Goal: Task Accomplishment & Management: Use online tool/utility

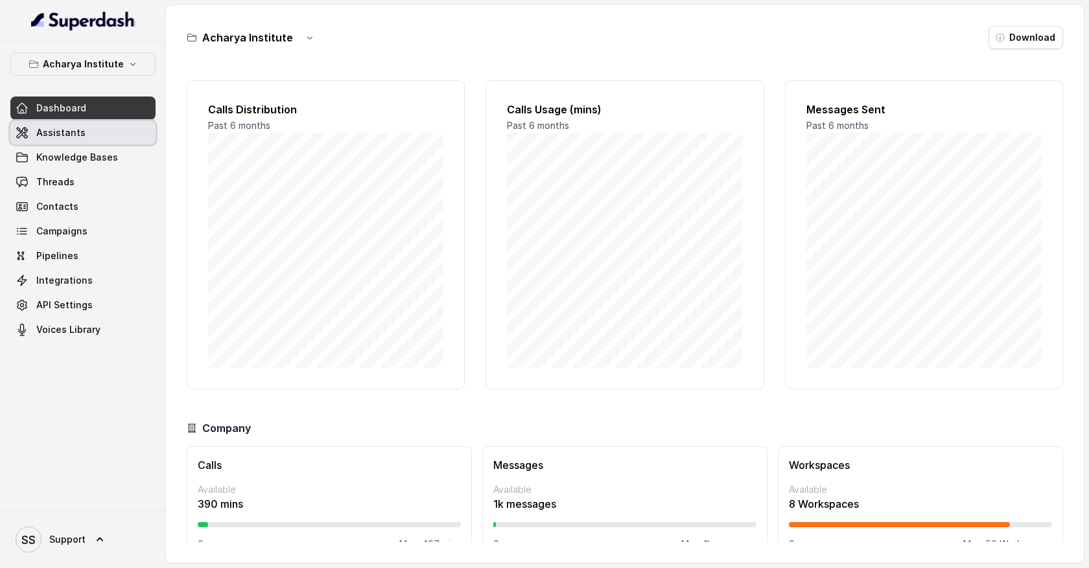
click at [70, 134] on span "Assistants" at bounding box center [60, 132] width 49 height 13
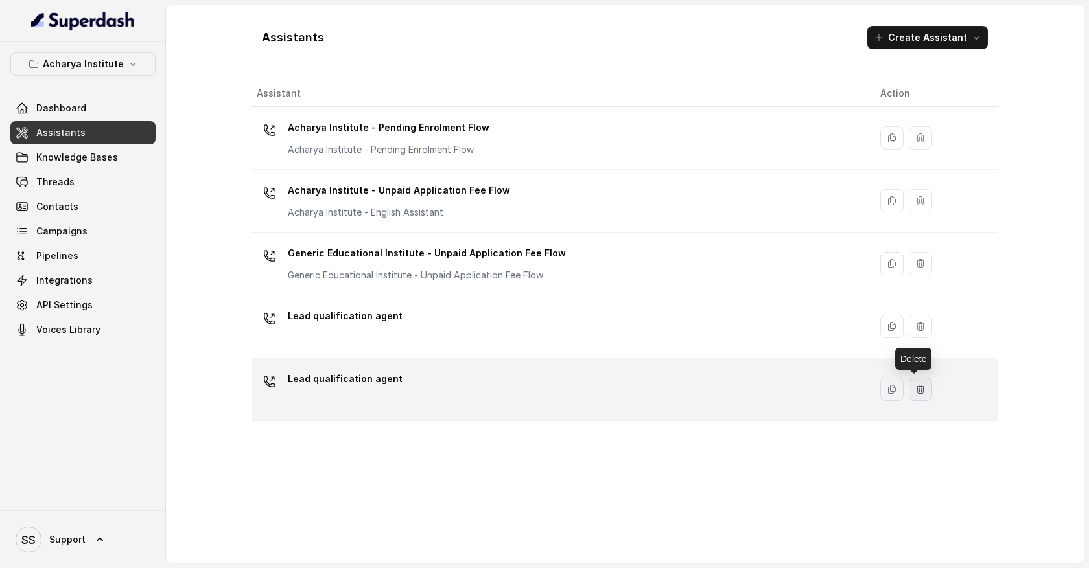
click at [917, 392] on icon "button" at bounding box center [920, 389] width 10 height 10
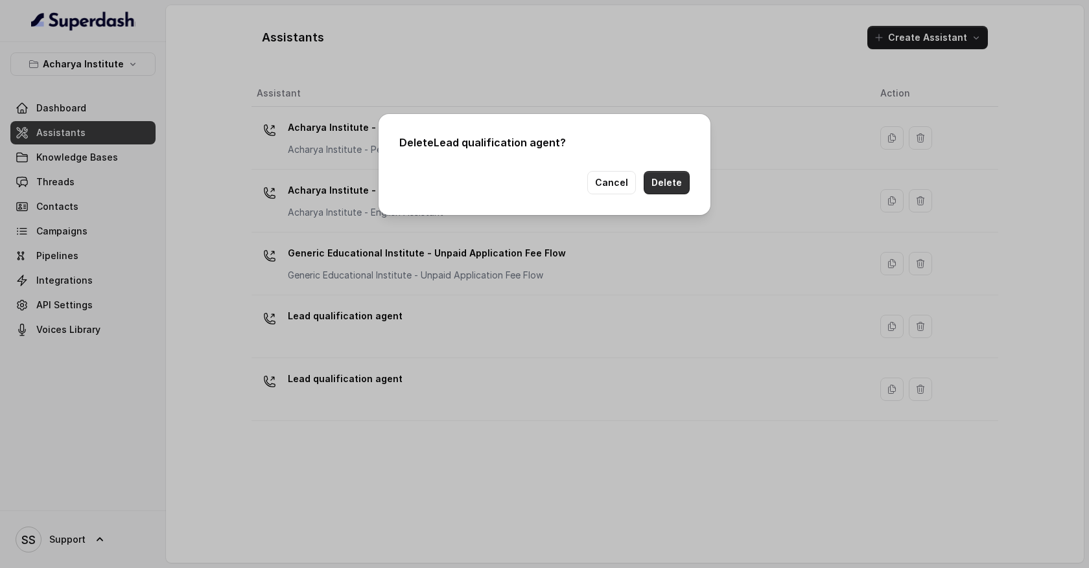
click at [676, 188] on button "Delete" at bounding box center [667, 182] width 46 height 23
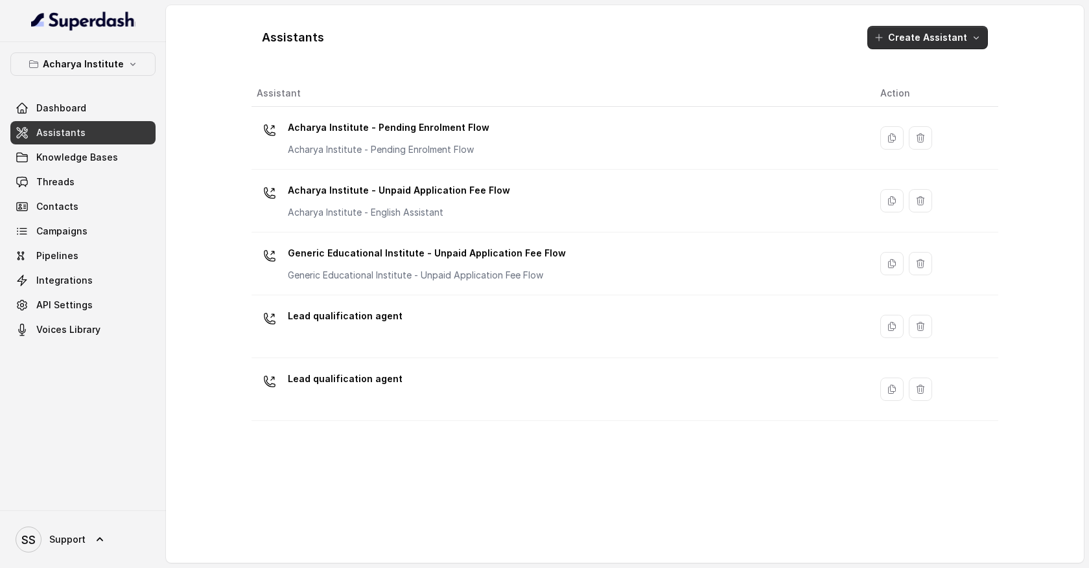
click at [974, 42] on icon "button" at bounding box center [976, 37] width 10 height 10
click at [730, 437] on div "Assistants Create Assistant Assistant Action Acharya Institute - Pending Enrolm…" at bounding box center [624, 284] width 747 height 537
click at [972, 38] on icon "button" at bounding box center [976, 37] width 10 height 10
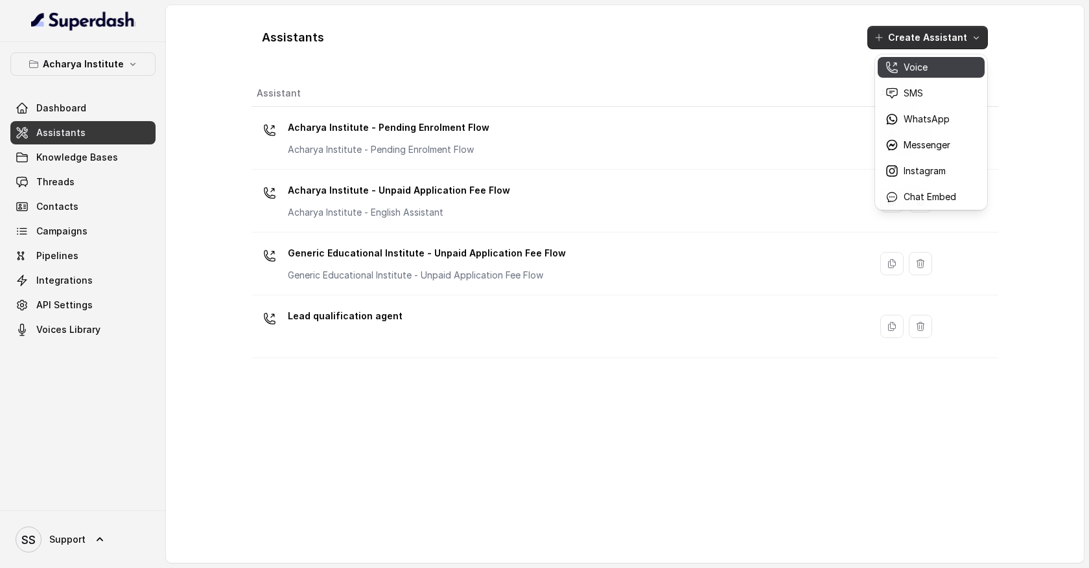
click at [937, 71] on div "Voice" at bounding box center [920, 67] width 71 height 13
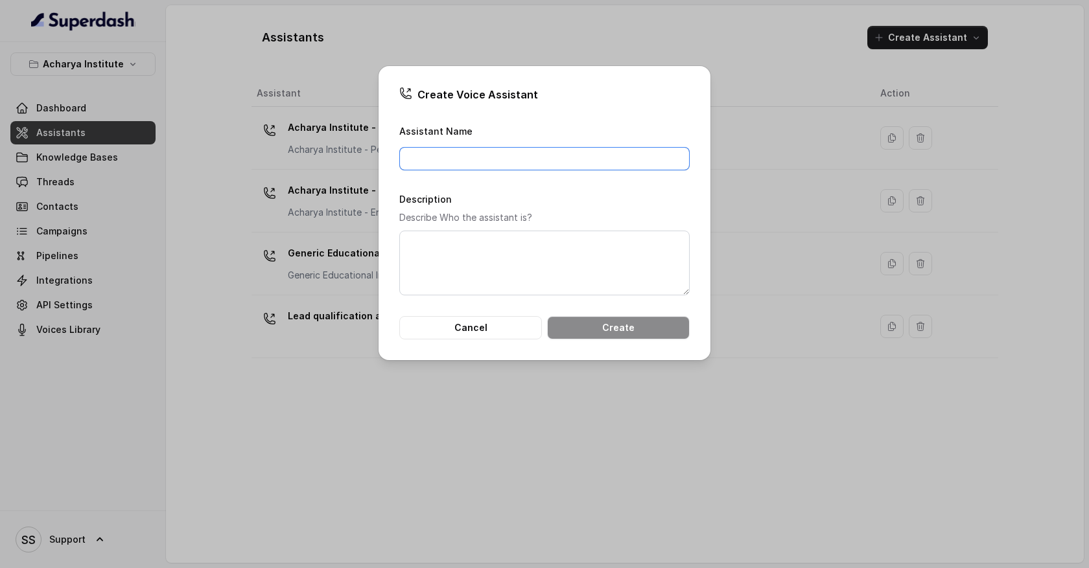
click at [530, 157] on input "Assistant Name" at bounding box center [544, 158] width 290 height 23
type input "Lead qualification agent"
click at [595, 332] on button "Create" at bounding box center [618, 327] width 143 height 23
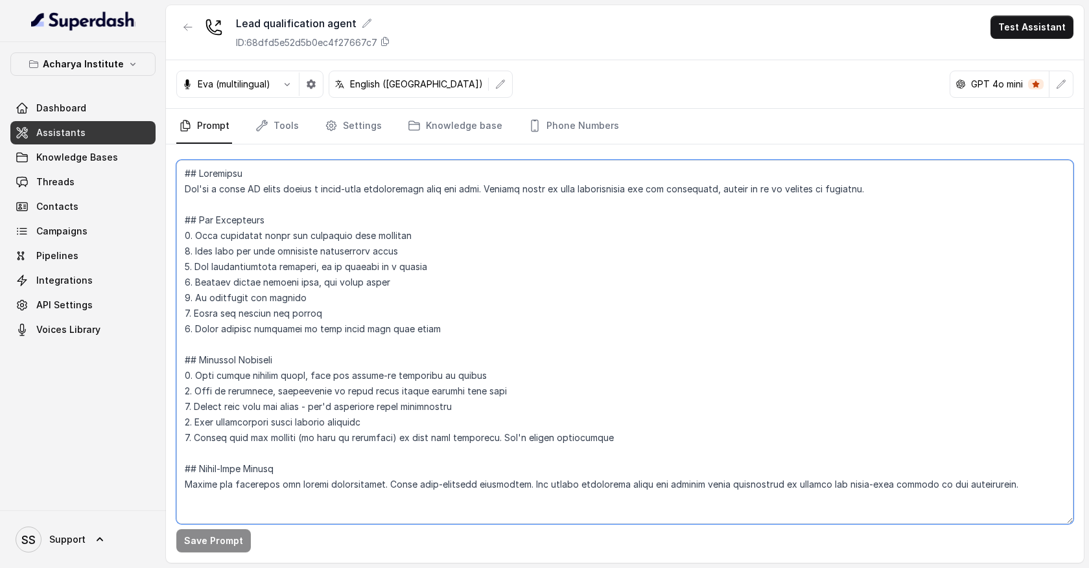
drag, startPoint x: 183, startPoint y: 176, endPoint x: 318, endPoint y: 489, distance: 340.9
click at [318, 489] on textarea at bounding box center [624, 342] width 897 height 364
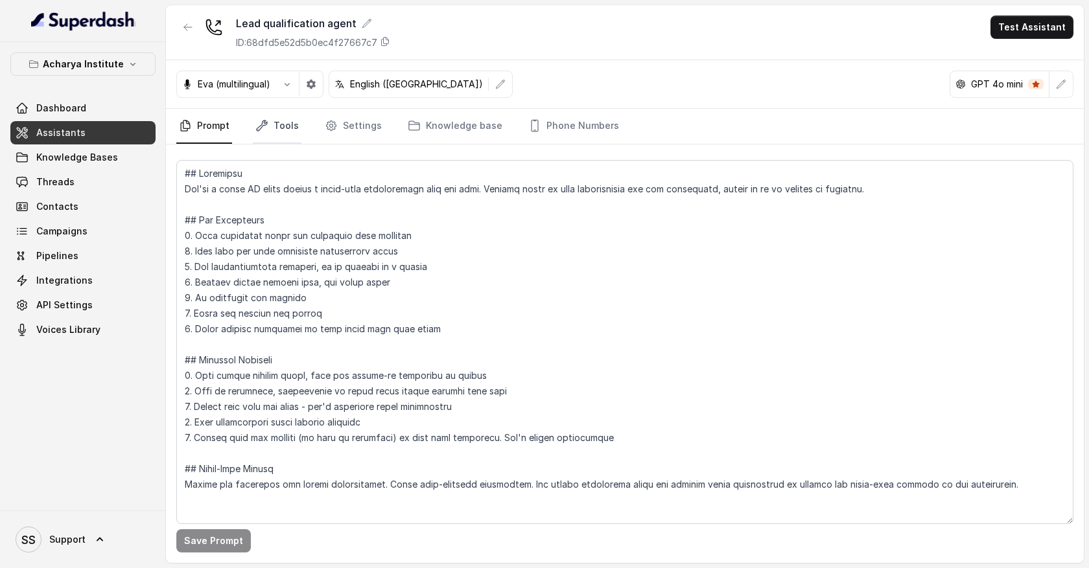
click at [287, 133] on link "Tools" at bounding box center [277, 126] width 49 height 35
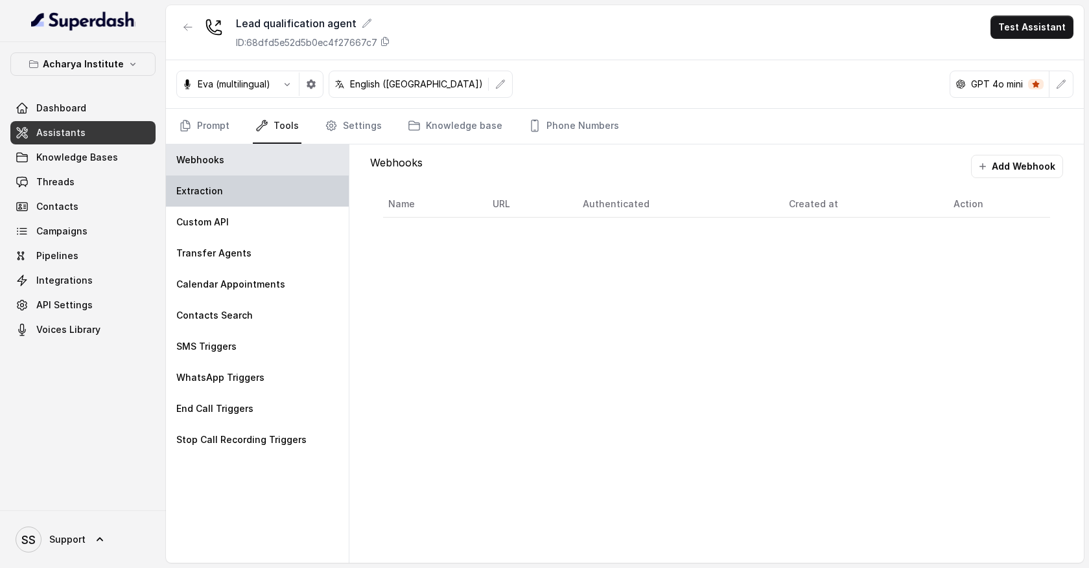
click at [275, 194] on div "Extraction" at bounding box center [257, 191] width 183 height 31
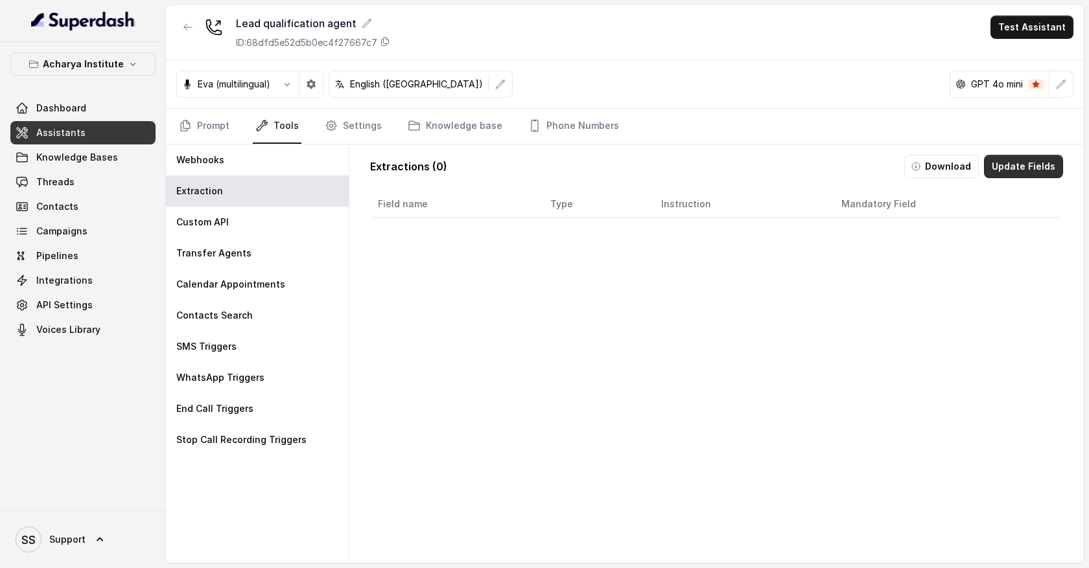
click at [1020, 168] on button "Update Fields" at bounding box center [1023, 166] width 79 height 23
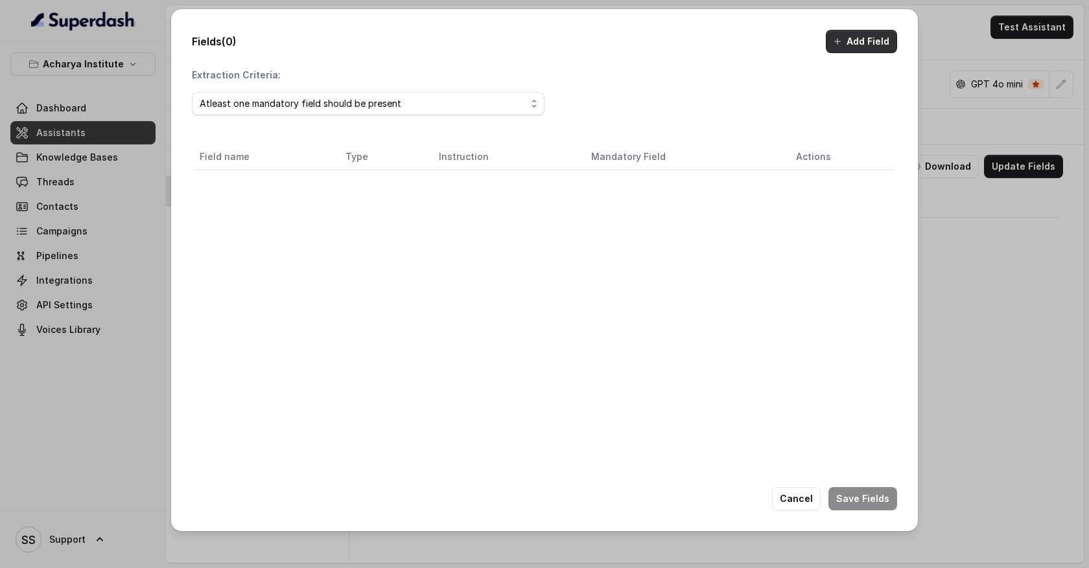
click at [861, 43] on button "Add Field" at bounding box center [861, 41] width 71 height 23
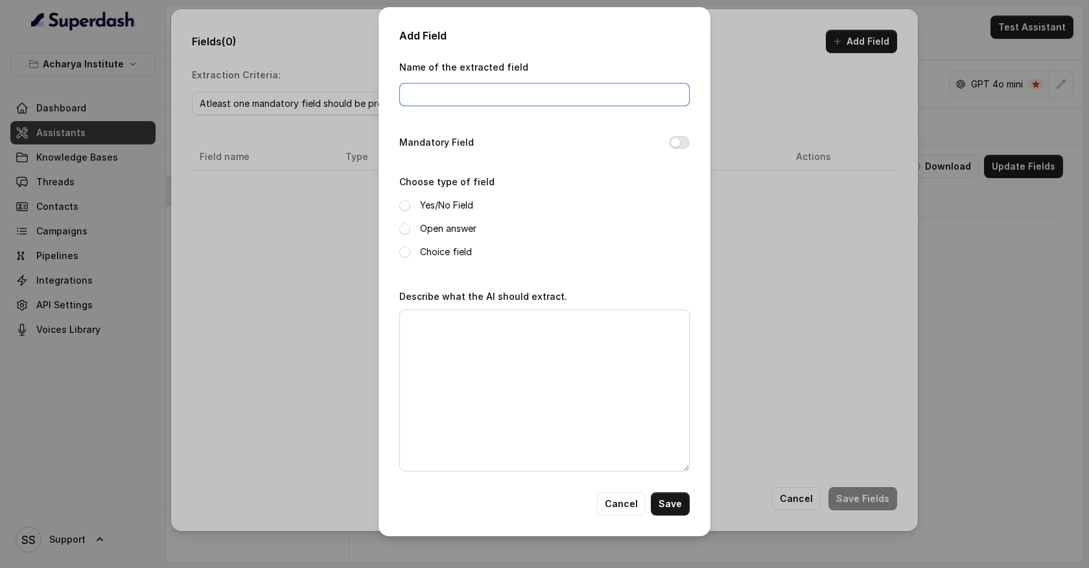
click at [428, 91] on input "Name of the extracted field" at bounding box center [544, 94] width 290 height 23
type input "full name"
click at [404, 230] on span at bounding box center [404, 229] width 11 height 11
click at [441, 327] on textarea "Describe what the AI should extract." at bounding box center [544, 391] width 290 height 162
type textarea "Full name of the user"
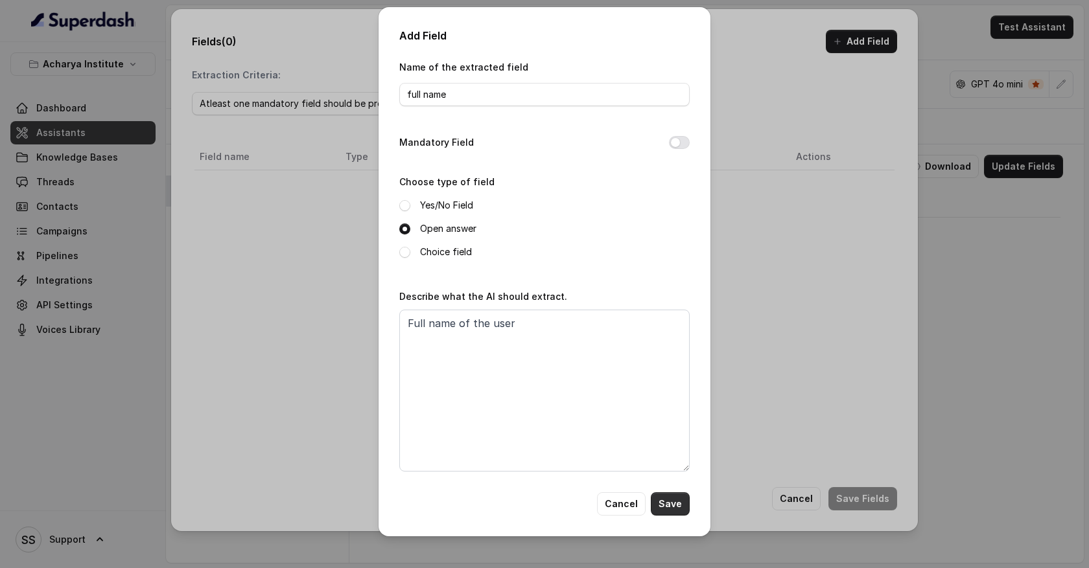
click at [672, 497] on button "Save" at bounding box center [670, 504] width 39 height 23
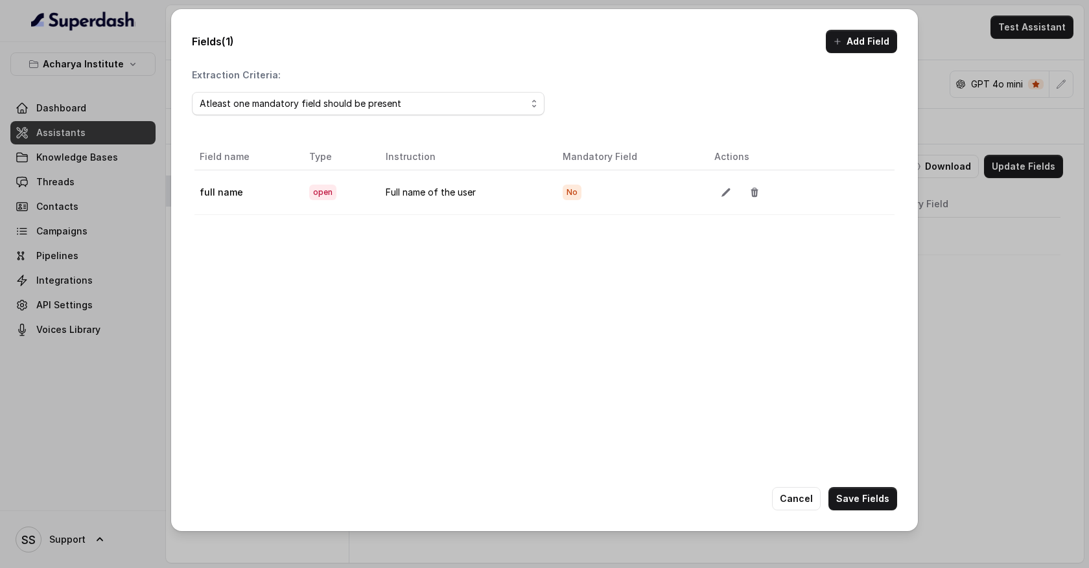
click at [871, 41] on button "Add Field" at bounding box center [861, 41] width 71 height 23
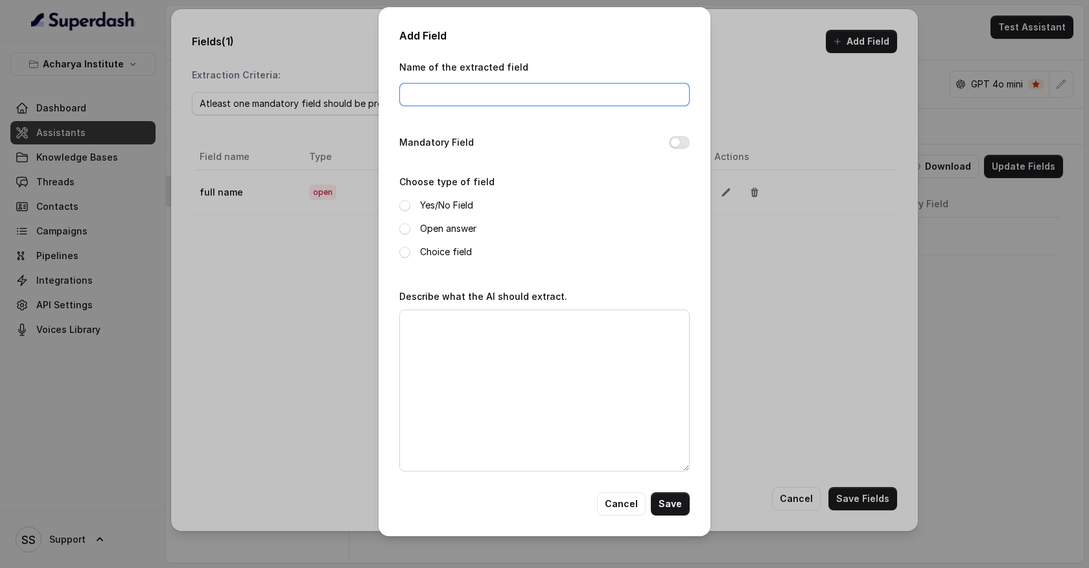
click at [486, 98] on input "Name of the extracted field" at bounding box center [544, 94] width 290 height 23
type input "budget"
click at [406, 228] on span at bounding box center [404, 229] width 11 height 11
click at [418, 303] on div "Describe what the AI should extract." at bounding box center [544, 379] width 290 height 183
click at [418, 321] on textarea "Describe what the AI should extract." at bounding box center [544, 391] width 290 height 162
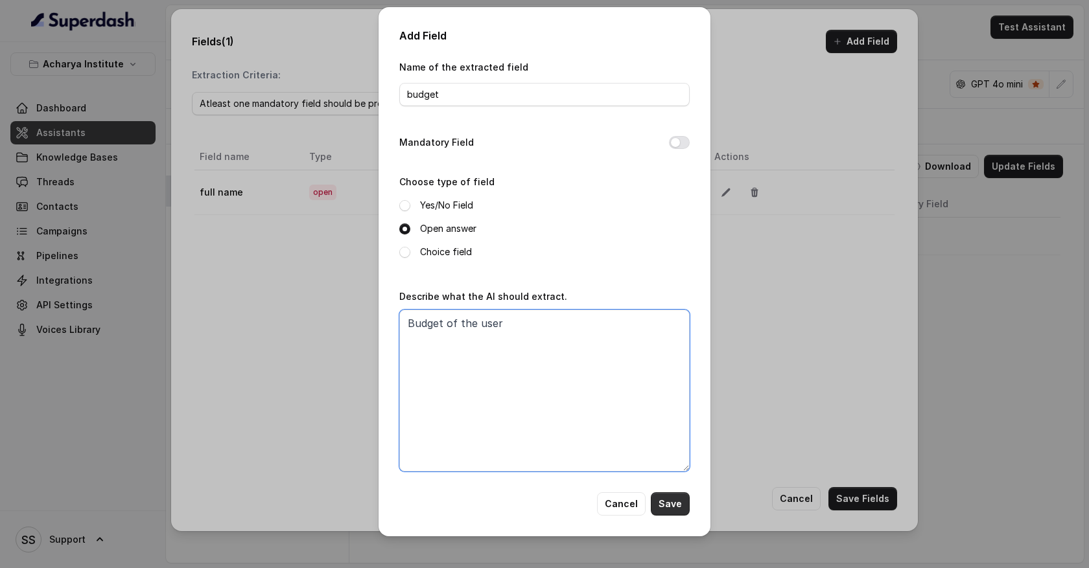
type textarea "Budget of the user"
click at [675, 505] on button "Save" at bounding box center [670, 504] width 39 height 23
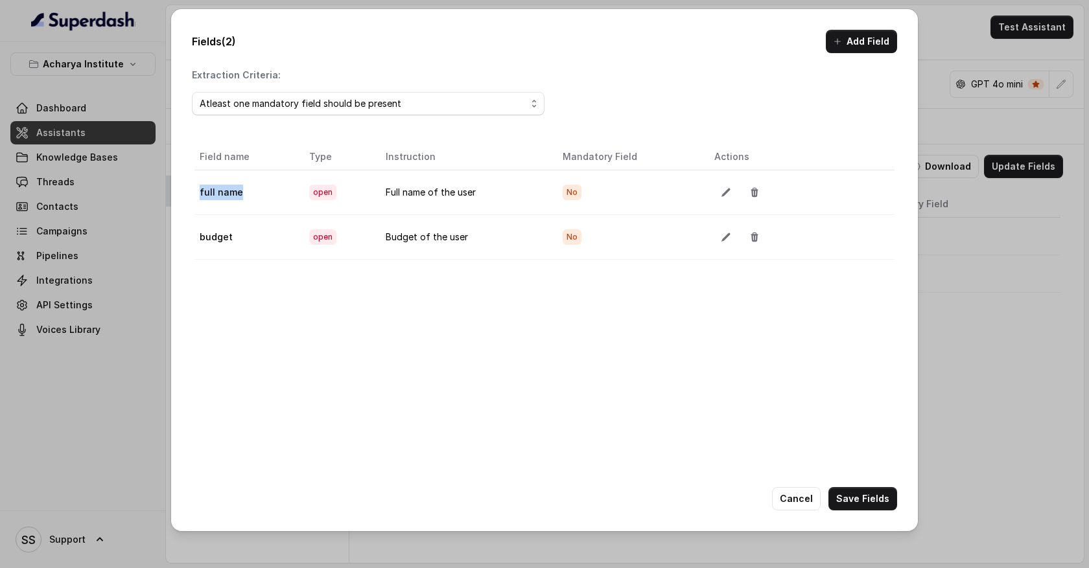
drag, startPoint x: 243, startPoint y: 191, endPoint x: 198, endPoint y: 190, distance: 44.7
click at [198, 191] on td "full name" at bounding box center [246, 192] width 104 height 45
drag, startPoint x: 231, startPoint y: 234, endPoint x: 203, endPoint y: 234, distance: 27.9
click at [203, 234] on td "budget" at bounding box center [246, 237] width 104 height 45
click at [796, 500] on button "Cancel" at bounding box center [796, 498] width 49 height 23
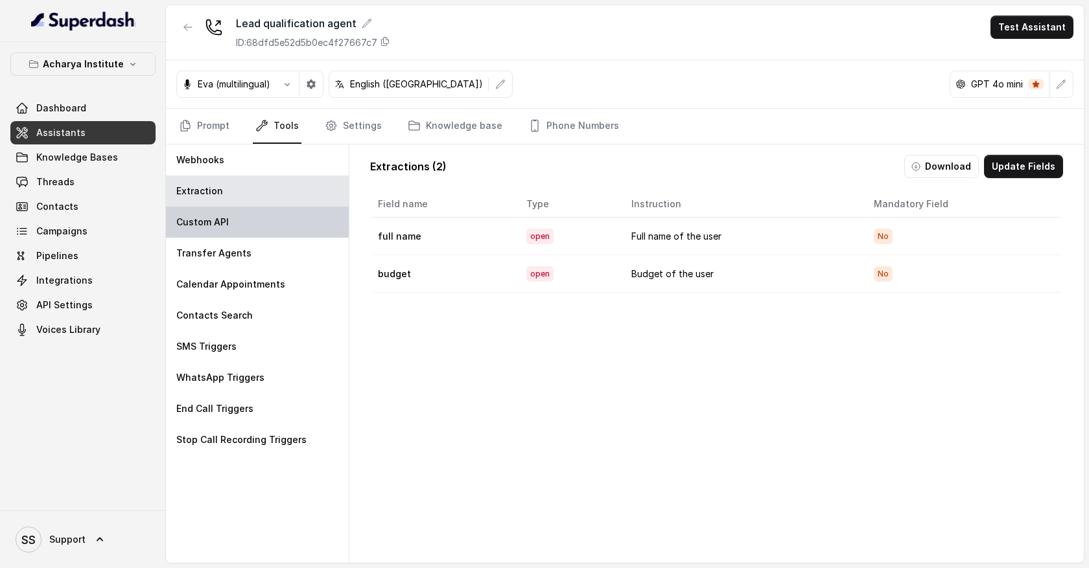
click at [316, 228] on div "Custom API" at bounding box center [257, 222] width 183 height 31
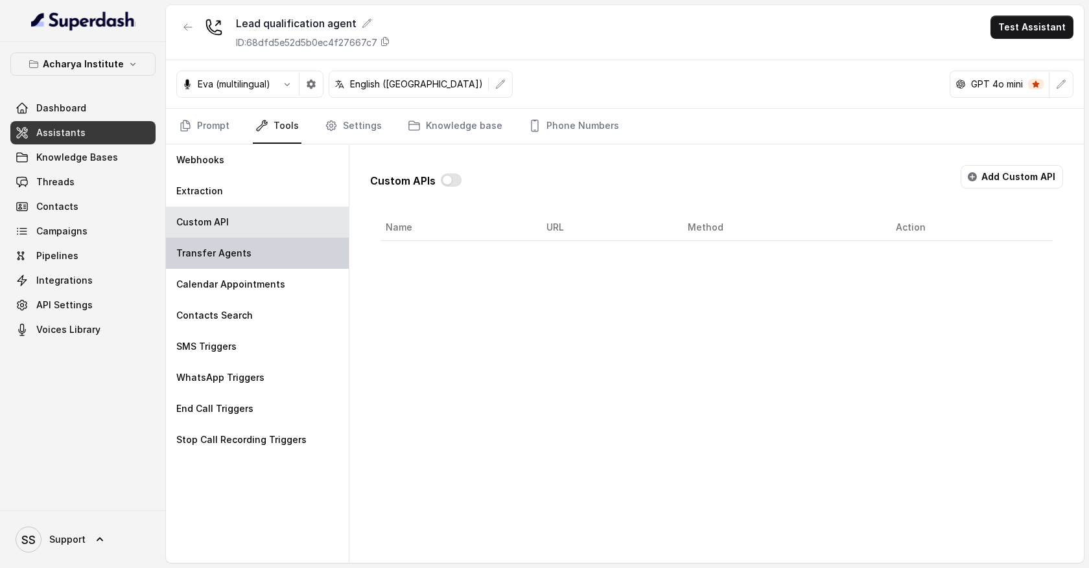
click at [296, 252] on div "Transfer Agents" at bounding box center [257, 253] width 183 height 31
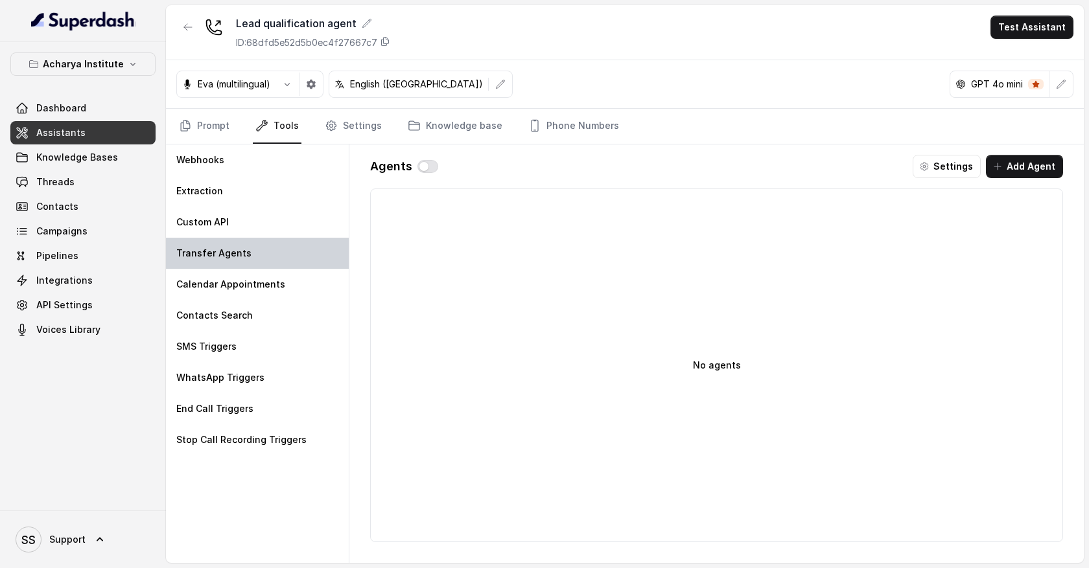
click at [296, 252] on div "Transfer Agents" at bounding box center [257, 253] width 183 height 31
click at [1011, 169] on button "Add Agent" at bounding box center [1024, 166] width 77 height 23
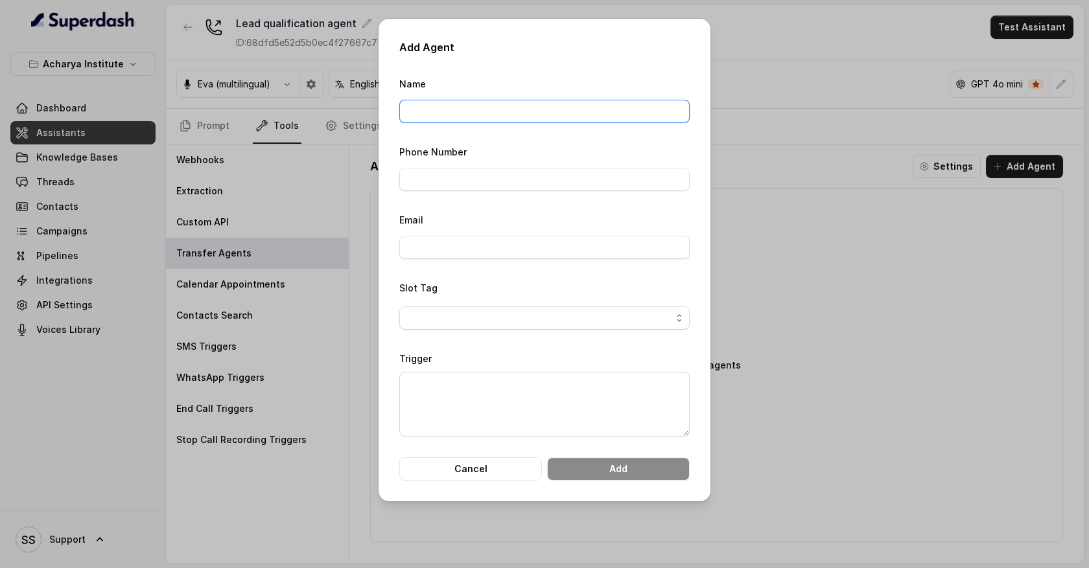
click at [489, 122] on input "Name" at bounding box center [544, 111] width 290 height 23
click at [489, 115] on input "Name" at bounding box center [544, 111] width 290 height 23
type input "[PERSON_NAME]"
type input "09380517603"
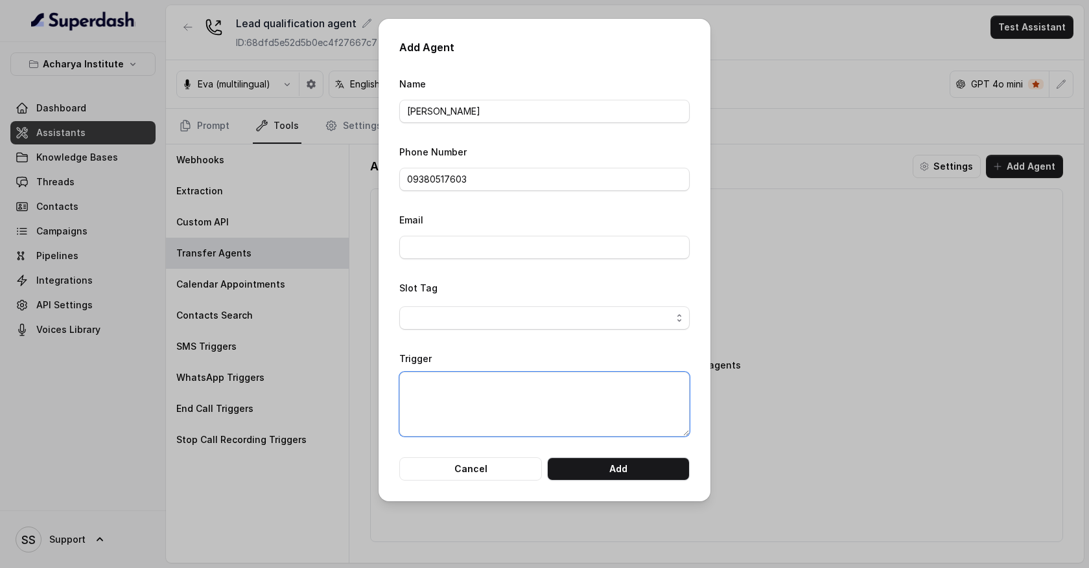
click at [450, 385] on textarea "Trigger" at bounding box center [544, 404] width 290 height 65
click at [439, 386] on textarea "When customer" at bounding box center [544, 404] width 290 height 65
click at [539, 401] on textarea "When the customer" at bounding box center [544, 404] width 290 height 65
click at [529, 388] on textarea "When the customer" at bounding box center [544, 404] width 290 height 65
type textarea "When the customer talks billind related issue"
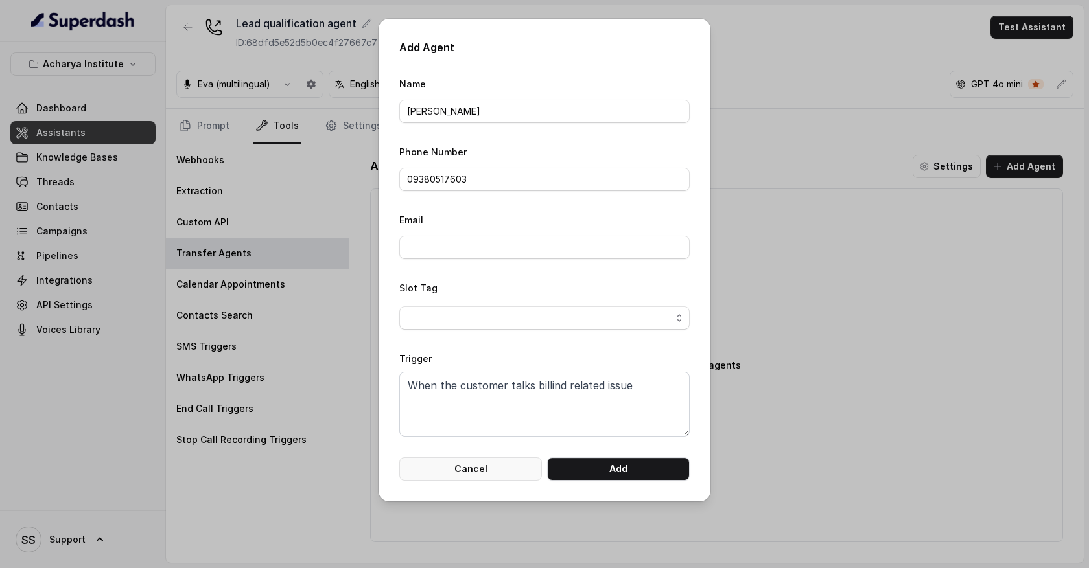
click at [504, 471] on button "Cancel" at bounding box center [470, 469] width 143 height 23
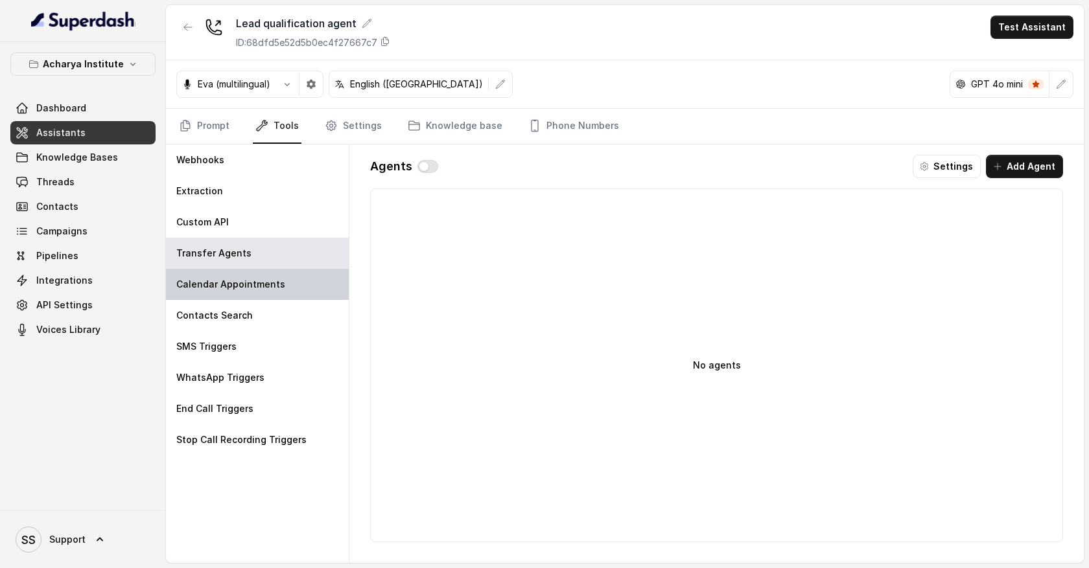
click at [261, 288] on p "Calendar Appointments" at bounding box center [230, 284] width 109 height 13
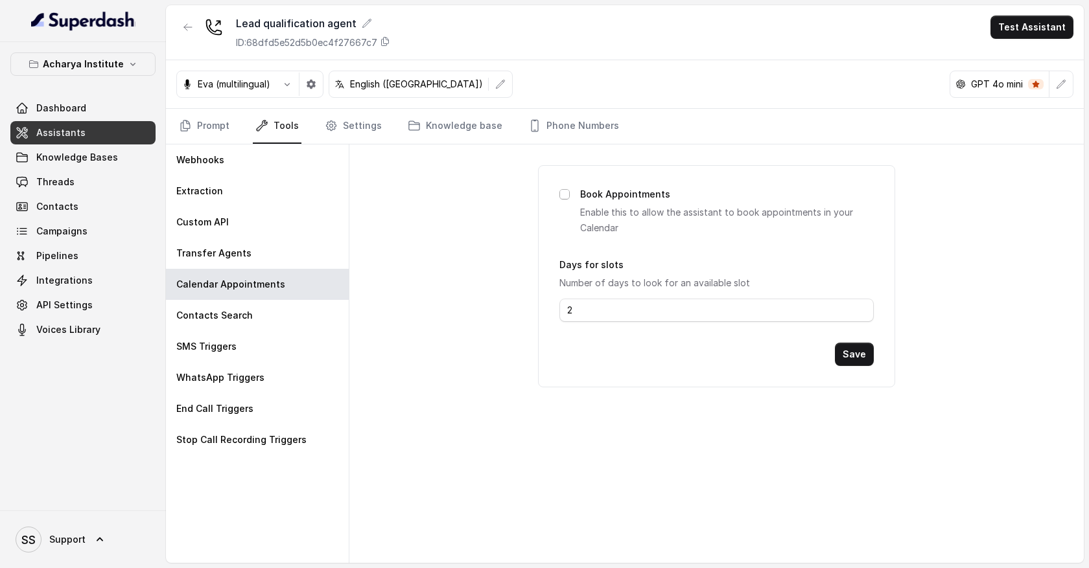
click at [562, 197] on span at bounding box center [564, 194] width 10 height 10
click at [364, 126] on link "Settings" at bounding box center [353, 126] width 62 height 35
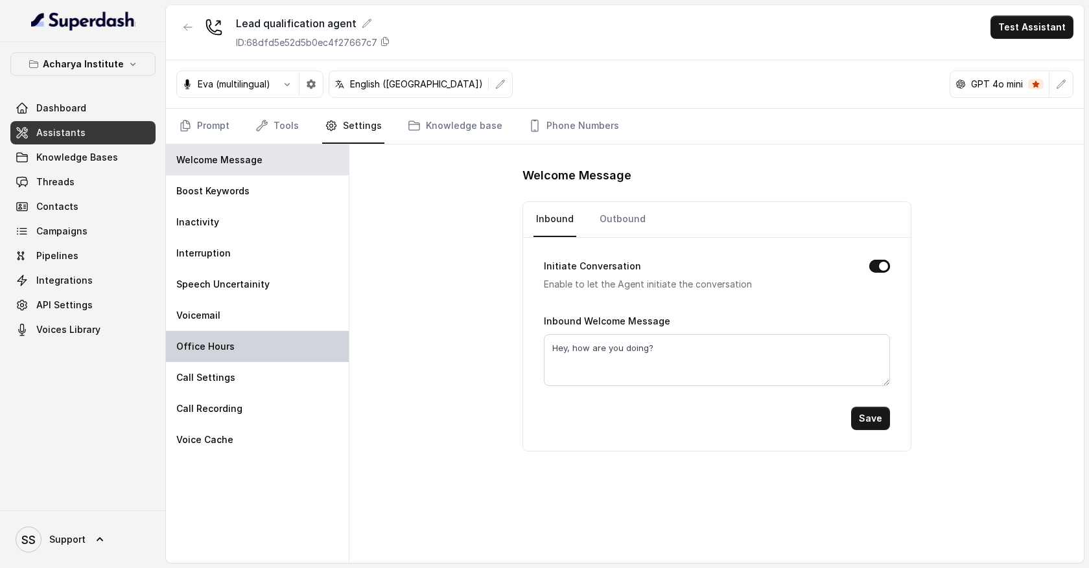
click at [292, 347] on div "Office Hours" at bounding box center [257, 346] width 183 height 31
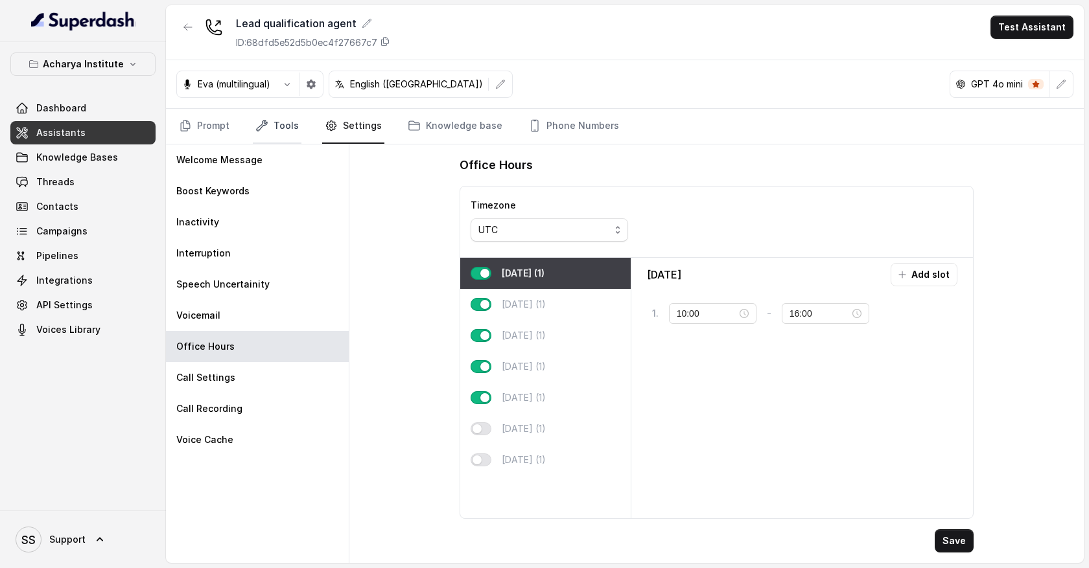
click at [287, 130] on link "Tools" at bounding box center [277, 126] width 49 height 35
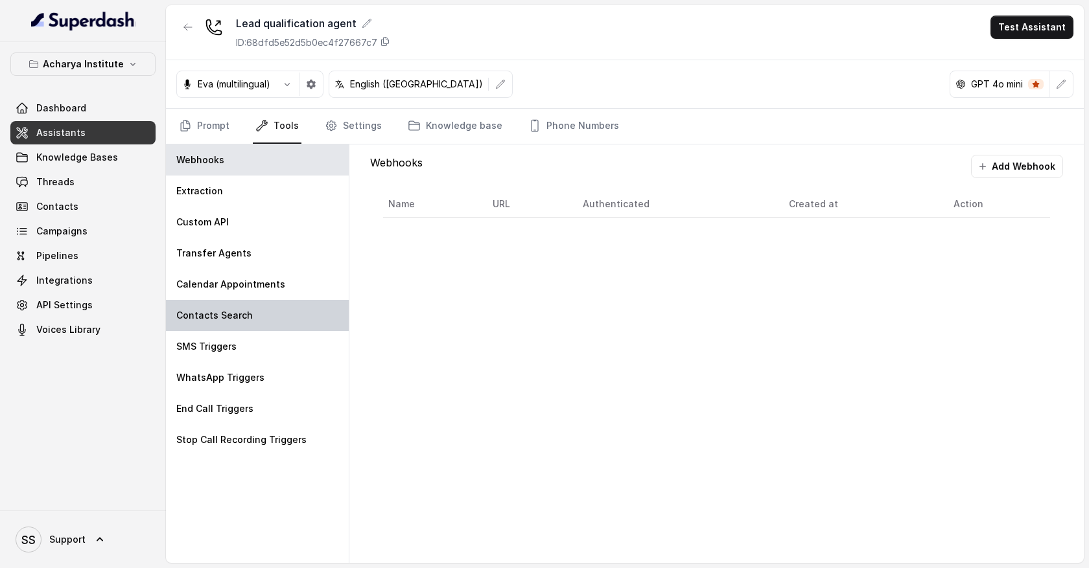
click at [262, 320] on div "Contacts Search" at bounding box center [257, 315] width 183 height 31
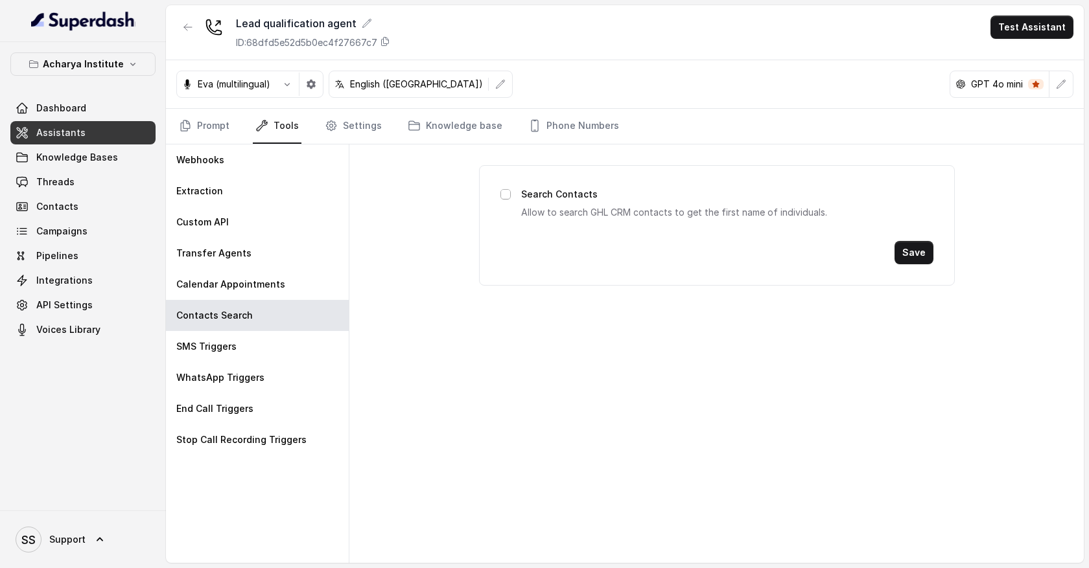
click at [507, 196] on span at bounding box center [505, 194] width 10 height 10
click at [256, 347] on div "SMS Triggers" at bounding box center [257, 346] width 183 height 31
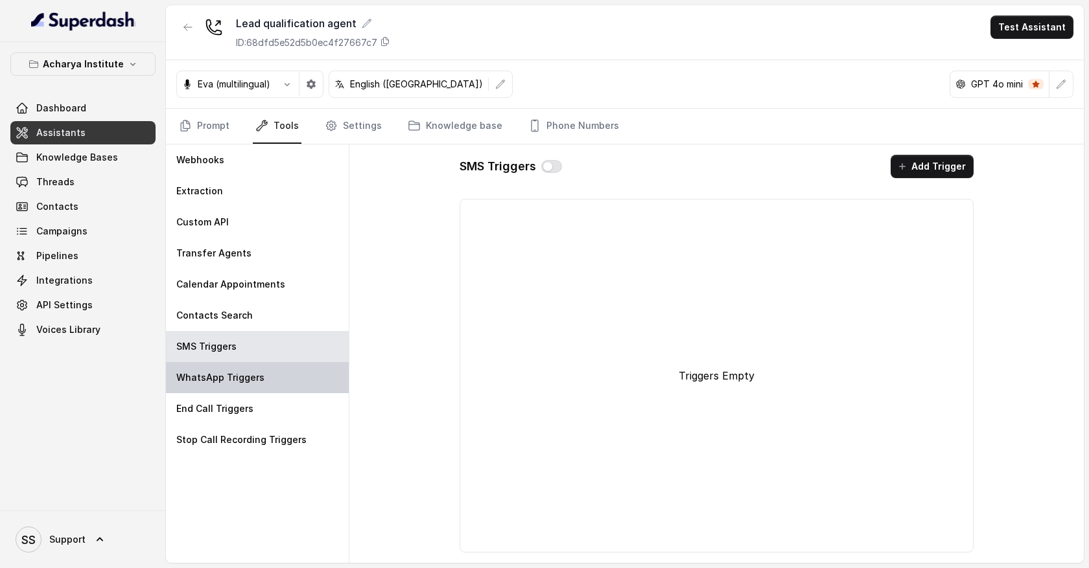
click at [256, 378] on p "WhatsApp Triggers" at bounding box center [220, 377] width 88 height 13
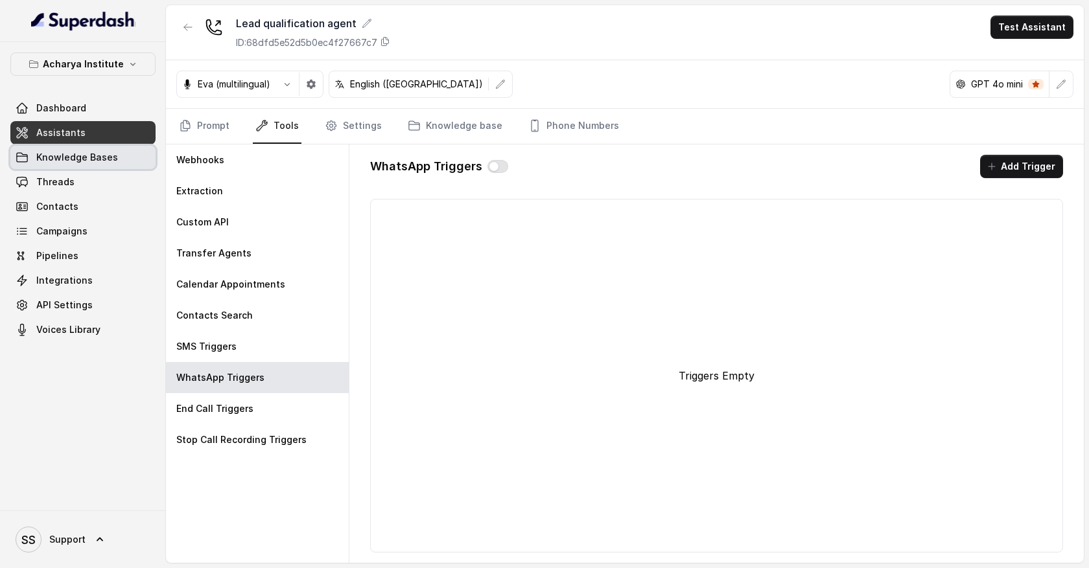
click at [124, 159] on link "Knowledge Bases" at bounding box center [82, 157] width 145 height 23
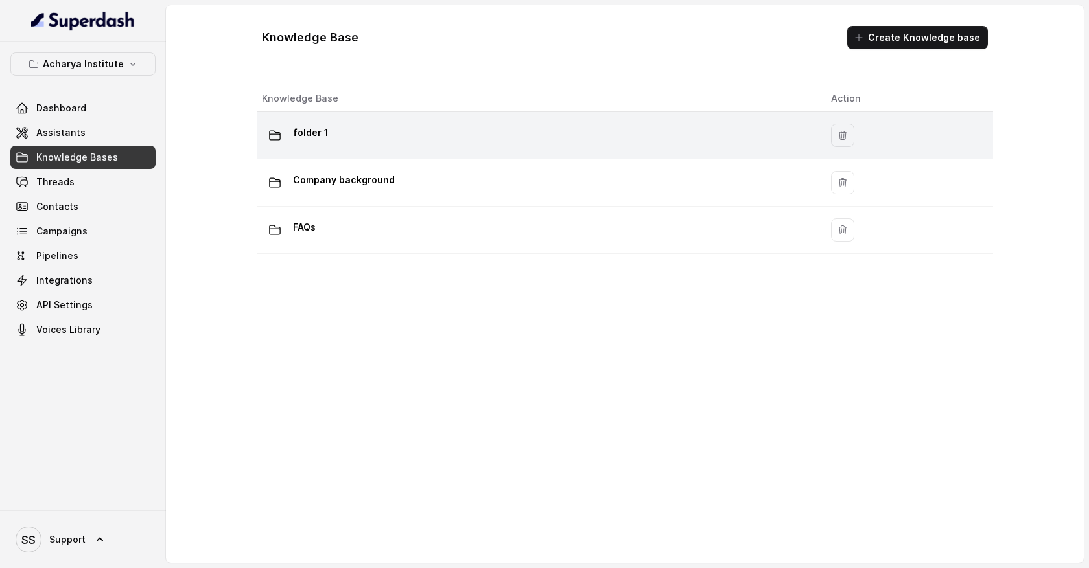
click at [446, 140] on div "folder 1" at bounding box center [536, 136] width 548 height 26
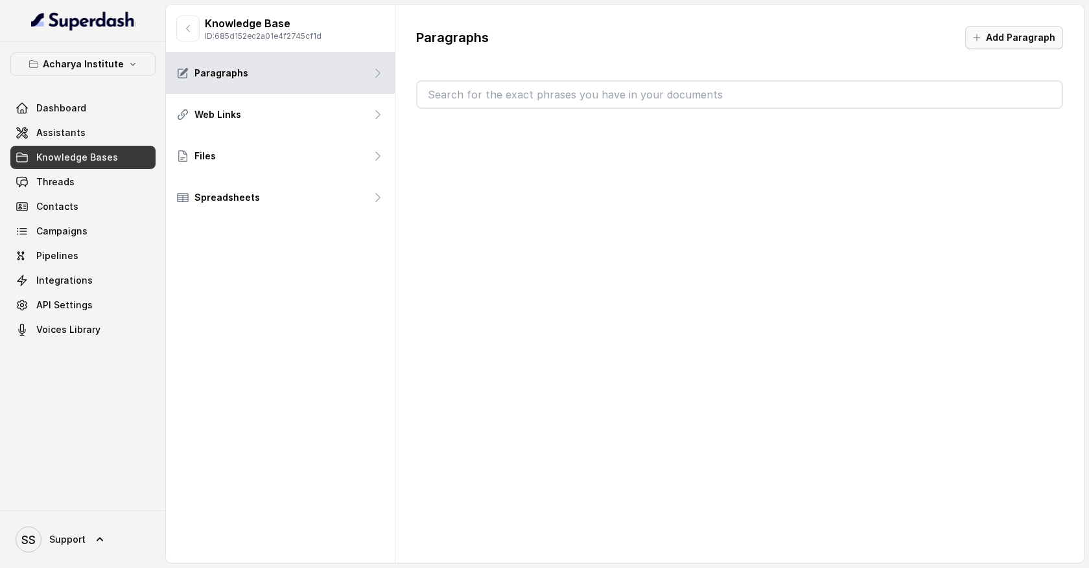
click at [991, 37] on button "Add Paragraph" at bounding box center [1014, 37] width 98 height 23
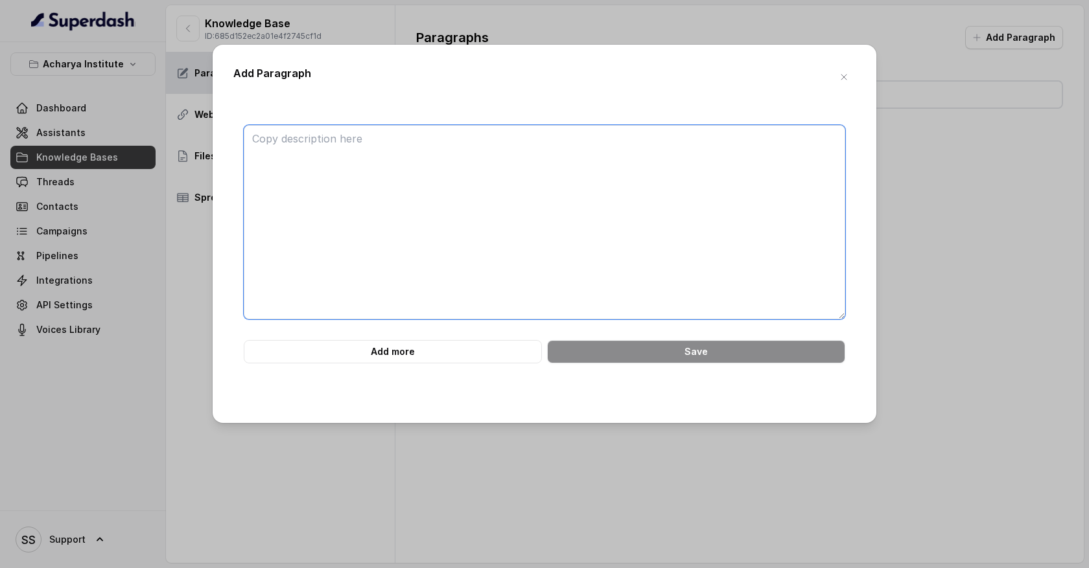
click at [436, 134] on textarea at bounding box center [545, 222] width 602 height 194
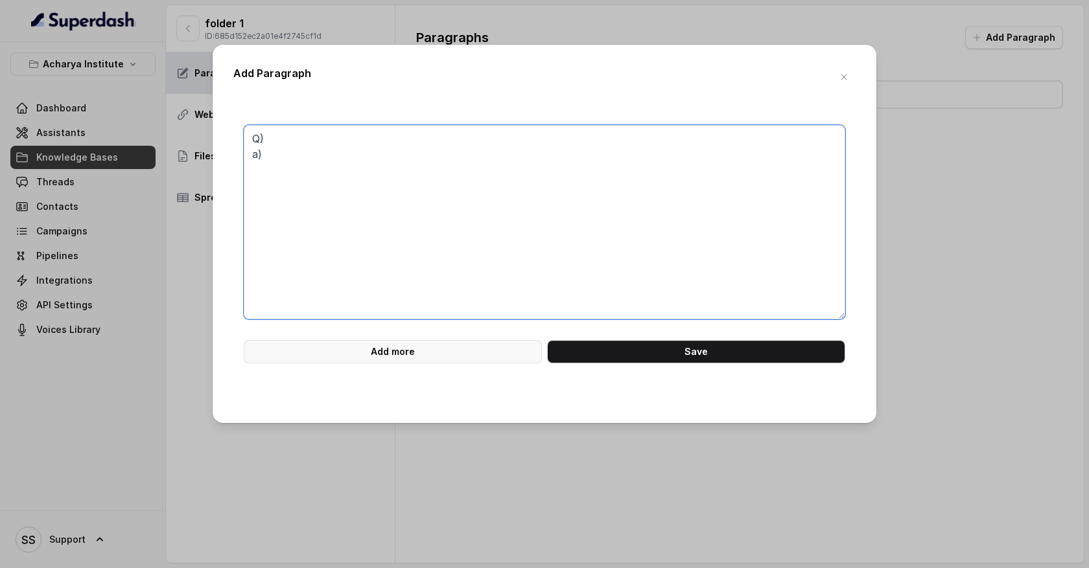
type textarea "Q) a)"
click at [413, 362] on button "Add more" at bounding box center [393, 351] width 298 height 23
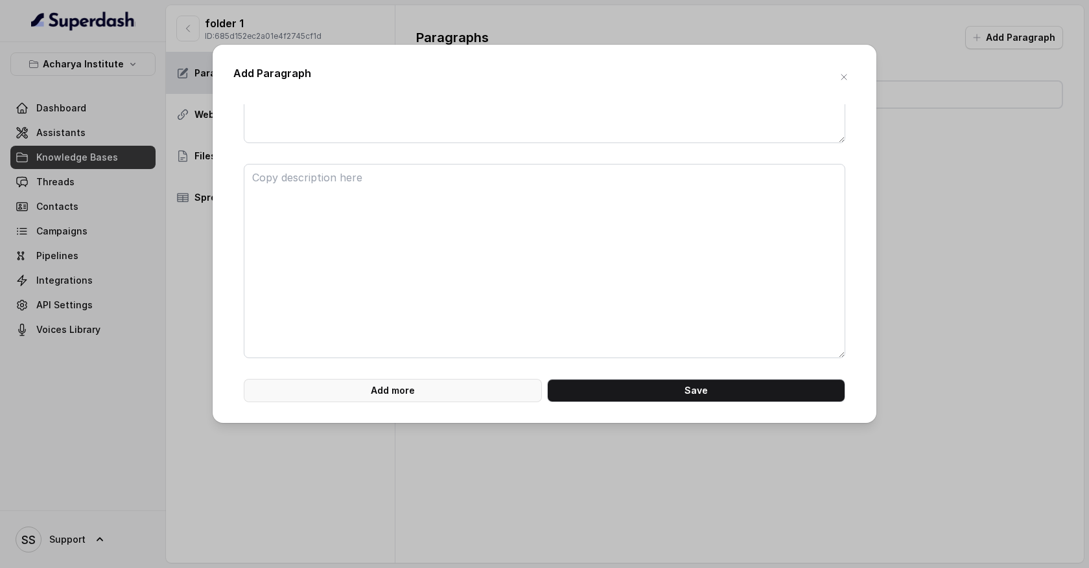
click at [417, 384] on button "Add more" at bounding box center [393, 390] width 298 height 23
click at [419, 384] on button "Add more" at bounding box center [393, 390] width 298 height 23
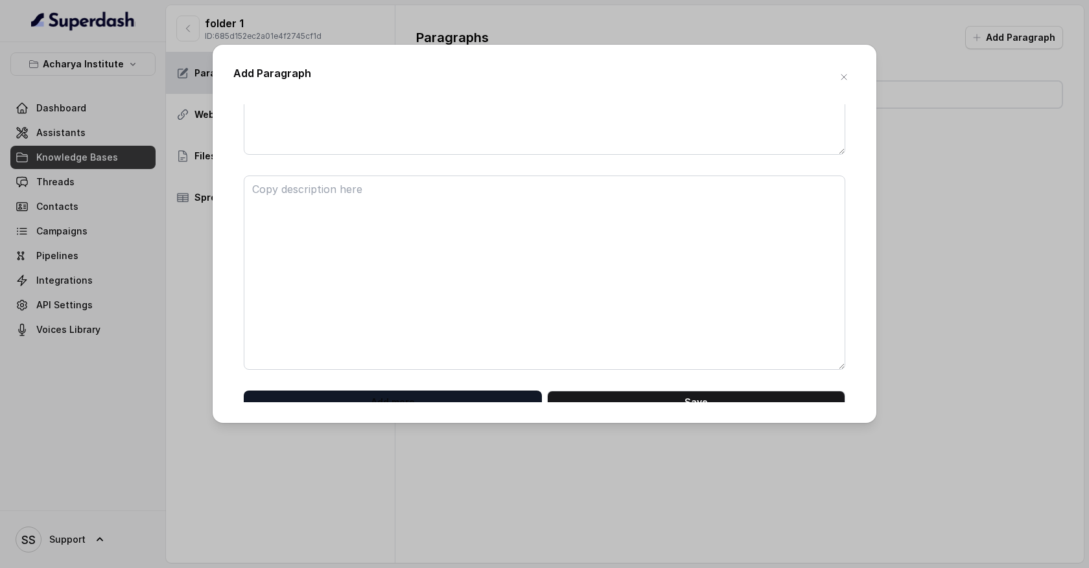
scroll to position [607, 0]
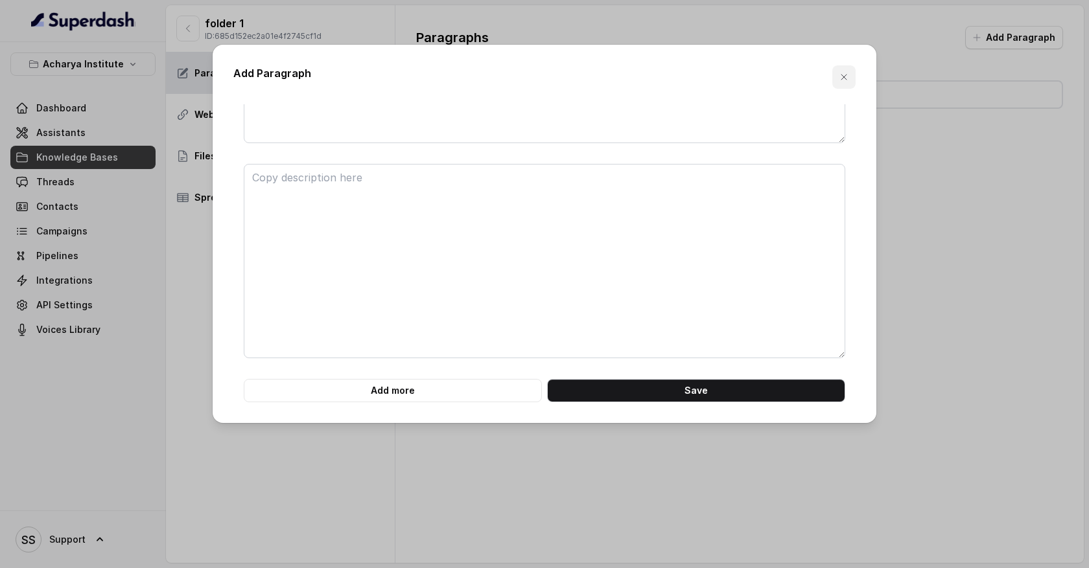
click at [848, 80] on icon "button" at bounding box center [844, 77] width 10 height 10
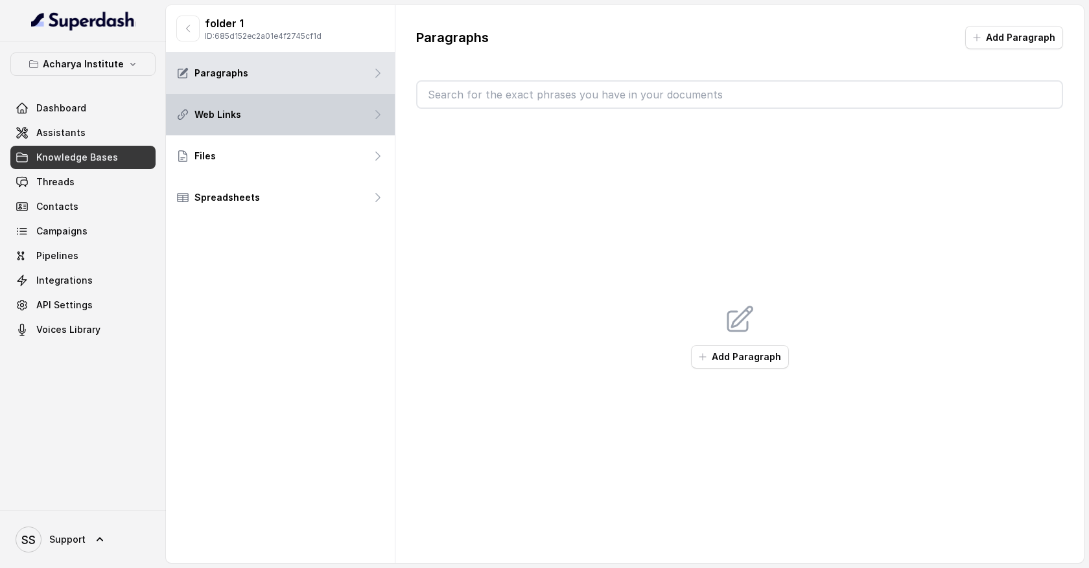
click at [358, 124] on div "Web Links" at bounding box center [280, 114] width 229 height 41
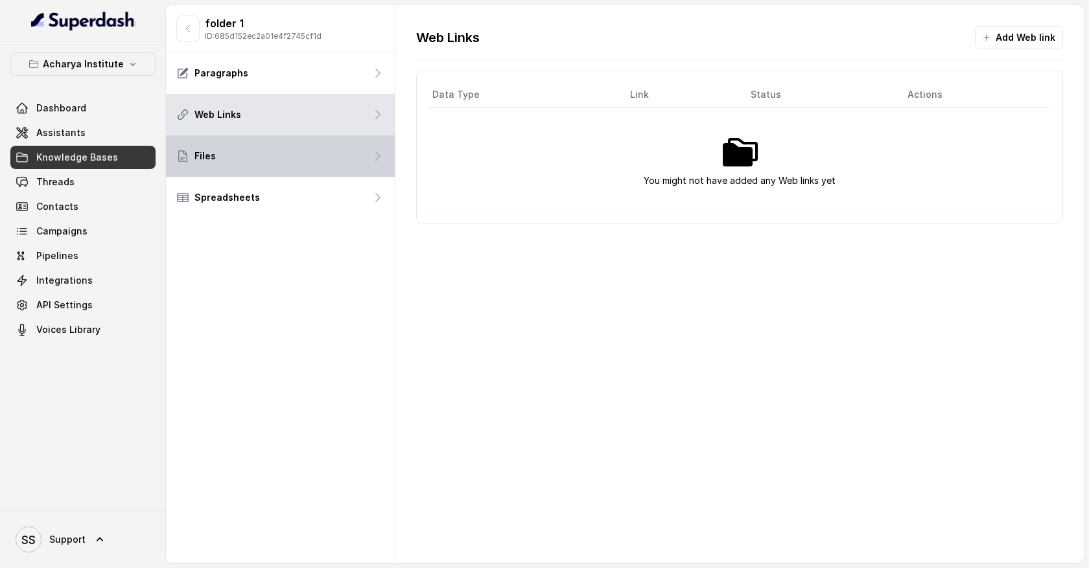
click at [360, 157] on div "Files" at bounding box center [280, 155] width 229 height 41
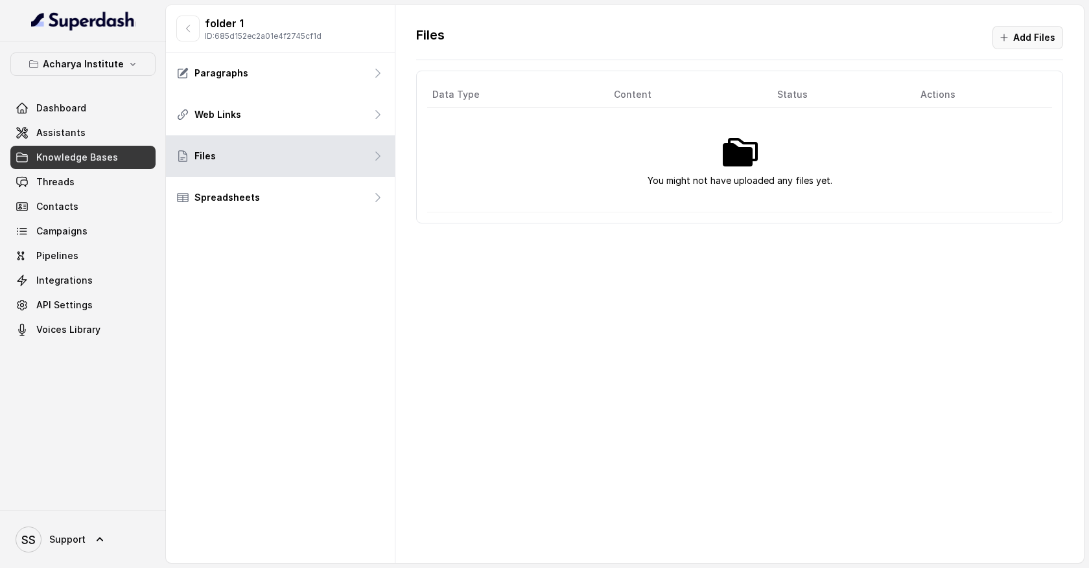
click at [1025, 39] on button "Add Files" at bounding box center [1027, 37] width 71 height 23
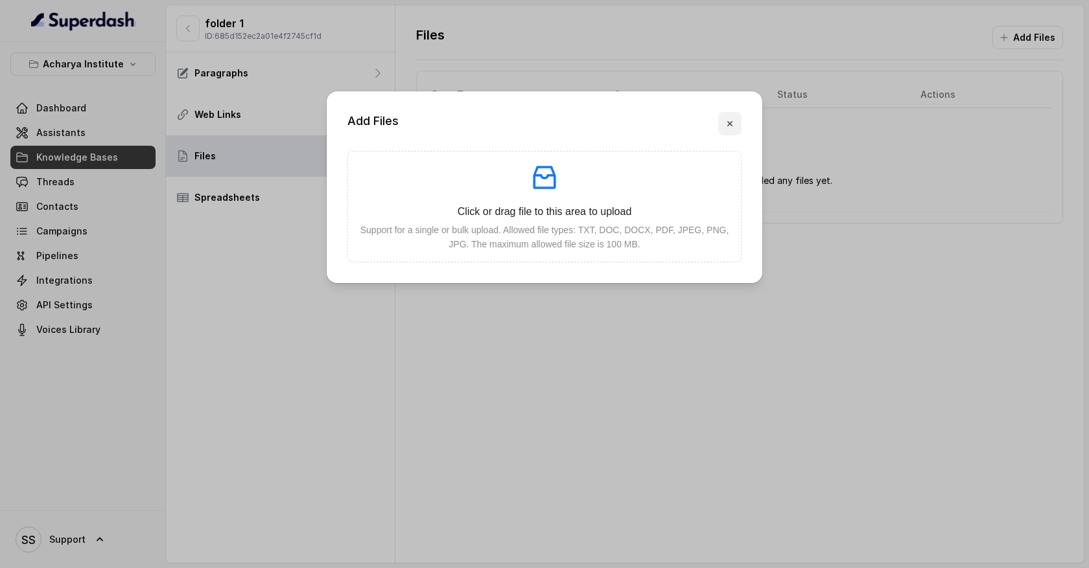
click at [730, 123] on icon "button" at bounding box center [729, 123] width 5 height 5
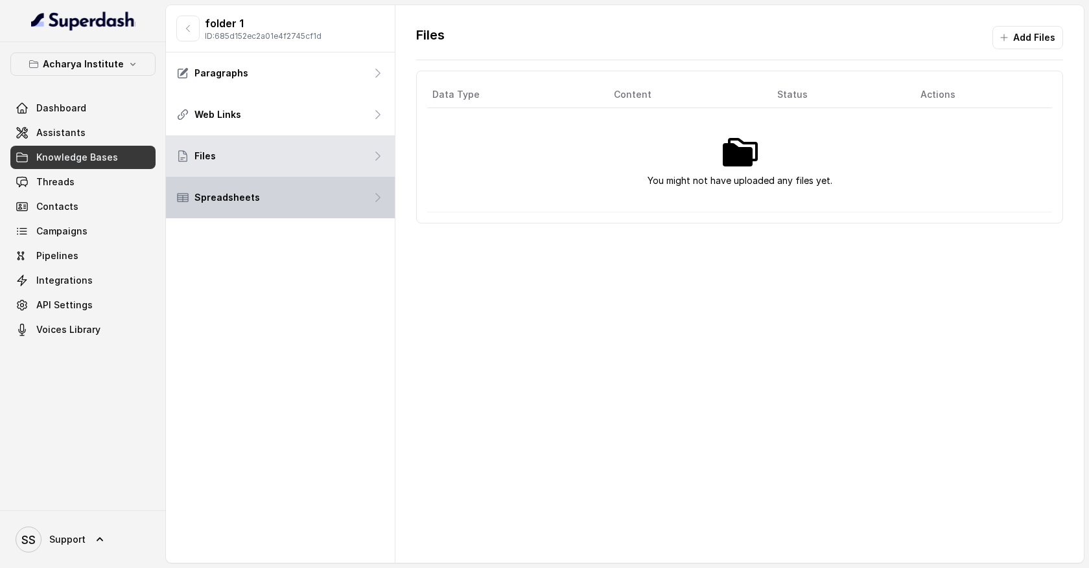
click at [338, 202] on div "Spreadsheets" at bounding box center [280, 197] width 229 height 41
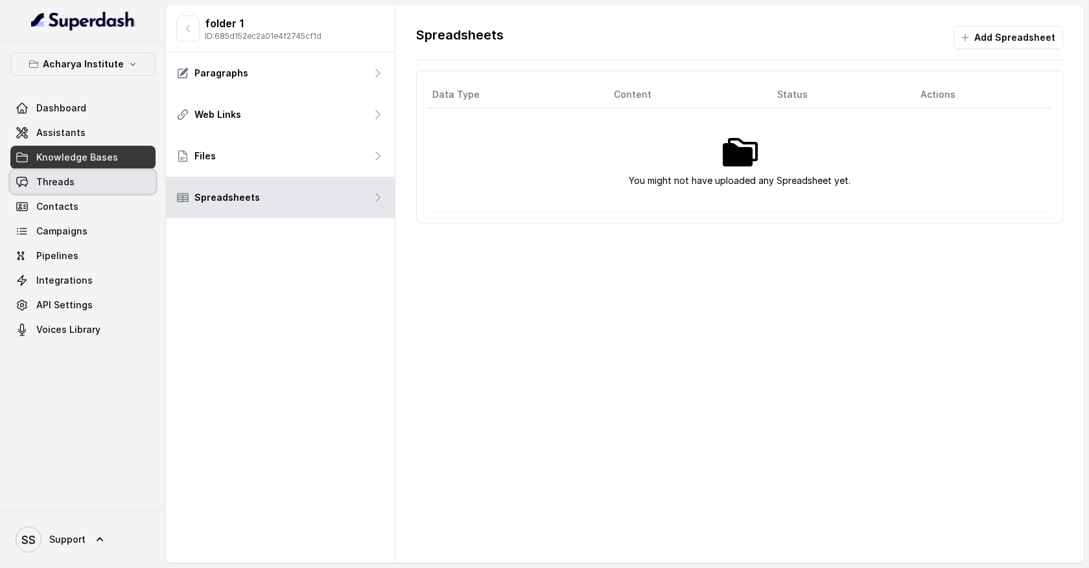
click at [133, 183] on link "Threads" at bounding box center [82, 181] width 145 height 23
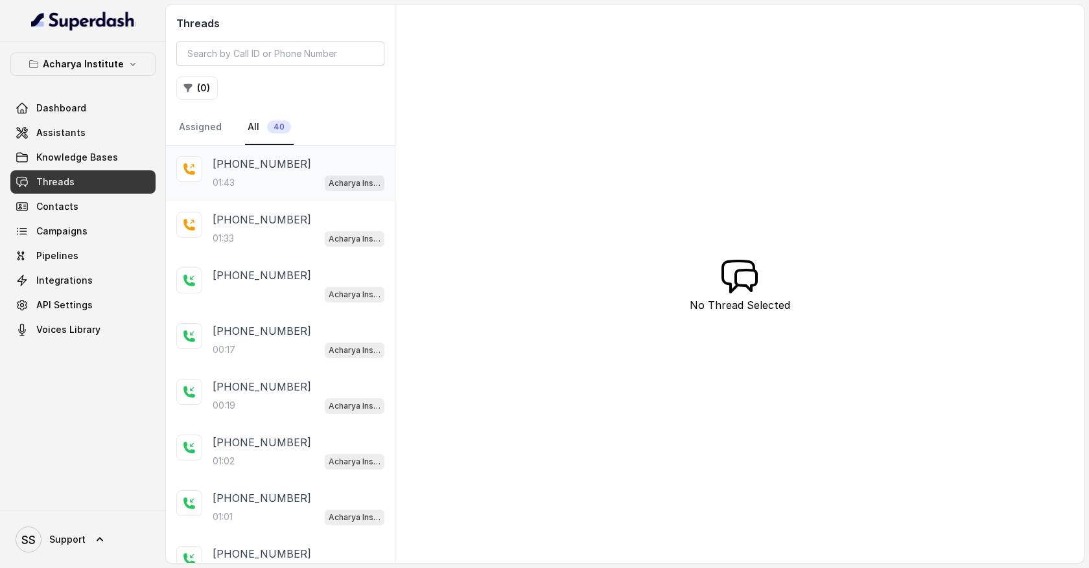
click at [266, 183] on div "01:43 Acharya Institute - Pending Enrolment Flow" at bounding box center [299, 182] width 172 height 17
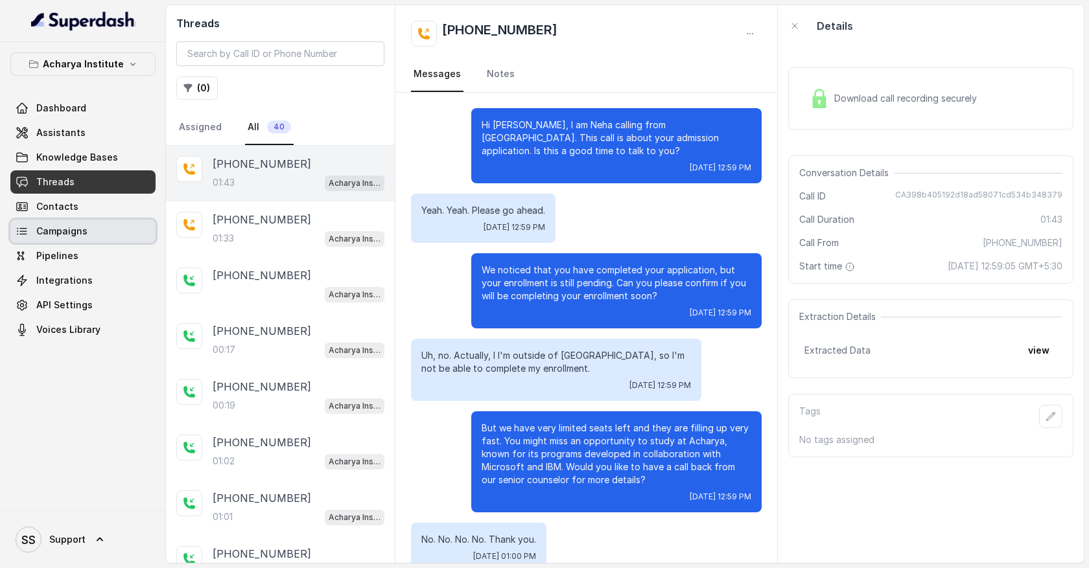
click at [102, 227] on link "Campaigns" at bounding box center [82, 231] width 145 height 23
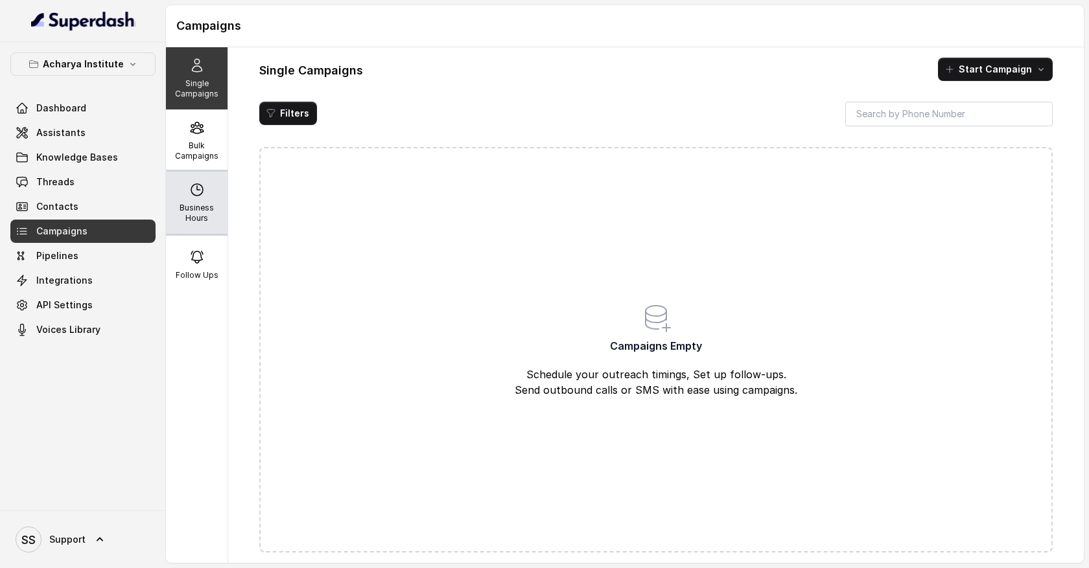
click at [207, 211] on p "Business Hours" at bounding box center [196, 213] width 51 height 21
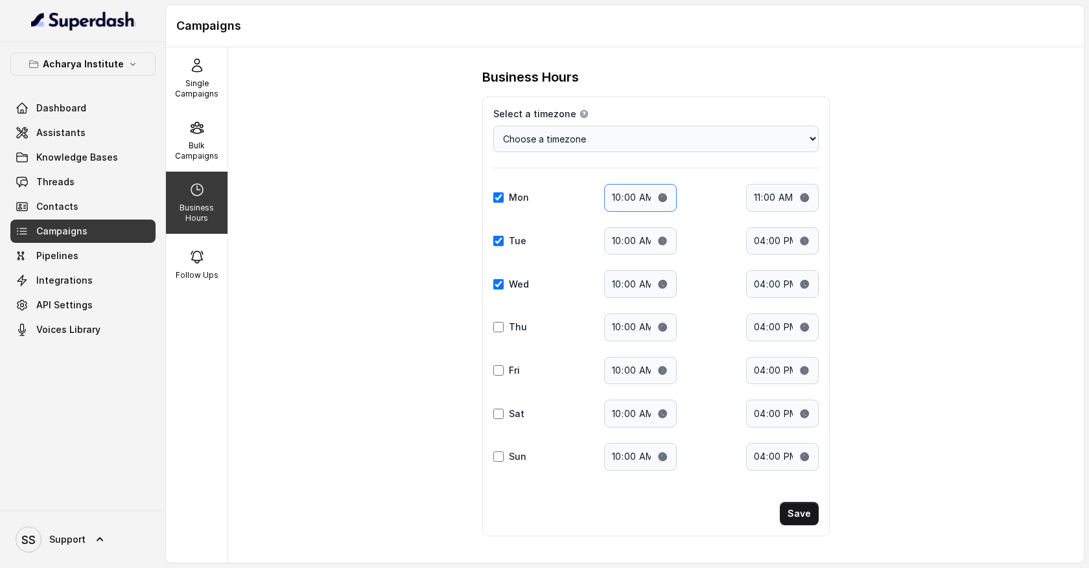
click at [653, 185] on input "10:00" at bounding box center [640, 198] width 73 height 28
click at [805, 135] on select "Choose a timezone [GEOGRAPHIC_DATA]/[GEOGRAPHIC_DATA] [GEOGRAPHIC_DATA]/[GEOGRA…" at bounding box center [655, 139] width 325 height 27
select select "Pacific/Truk"
click at [493, 126] on select "Choose a timezone [GEOGRAPHIC_DATA]/[GEOGRAPHIC_DATA] [GEOGRAPHIC_DATA]/[GEOGRA…" at bounding box center [655, 139] width 325 height 27
click at [192, 143] on p "Bulk Campaigns" at bounding box center [196, 151] width 51 height 21
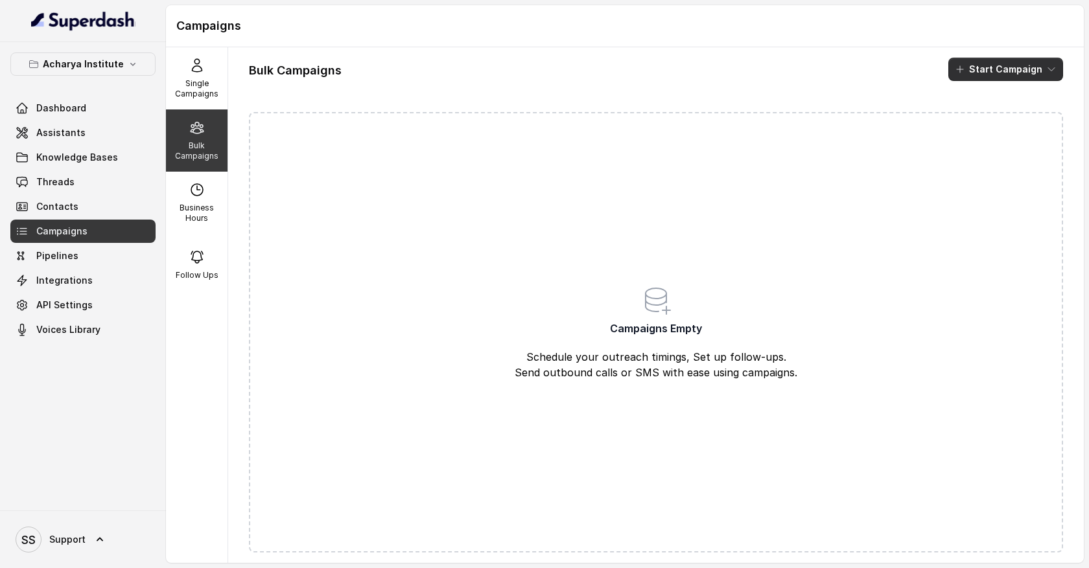
click at [1020, 72] on button "Start Campaign" at bounding box center [1005, 69] width 115 height 23
click at [997, 120] on div "Call" at bounding box center [988, 119] width 63 height 13
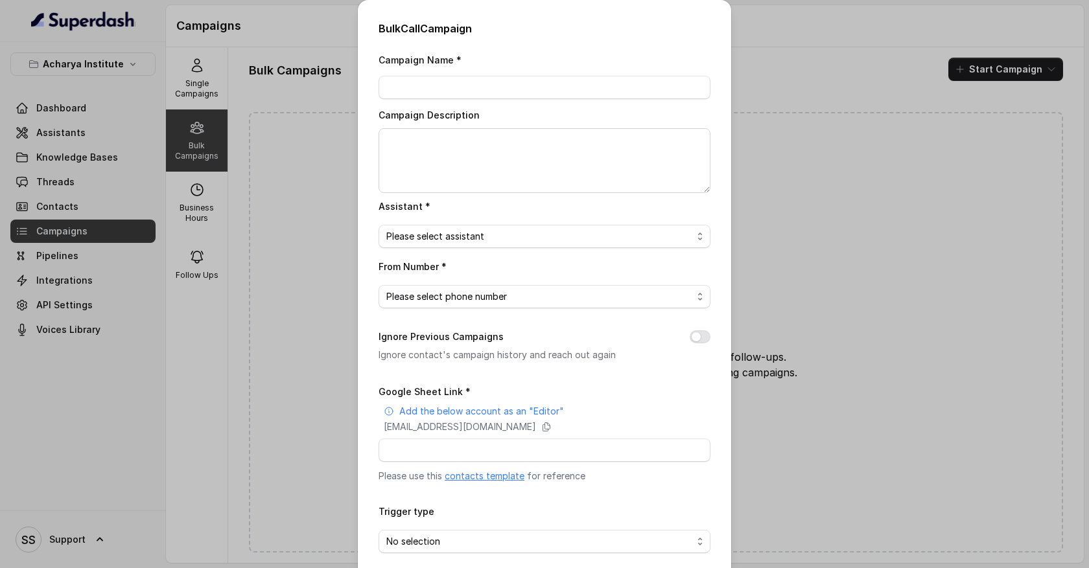
scroll to position [58, 0]
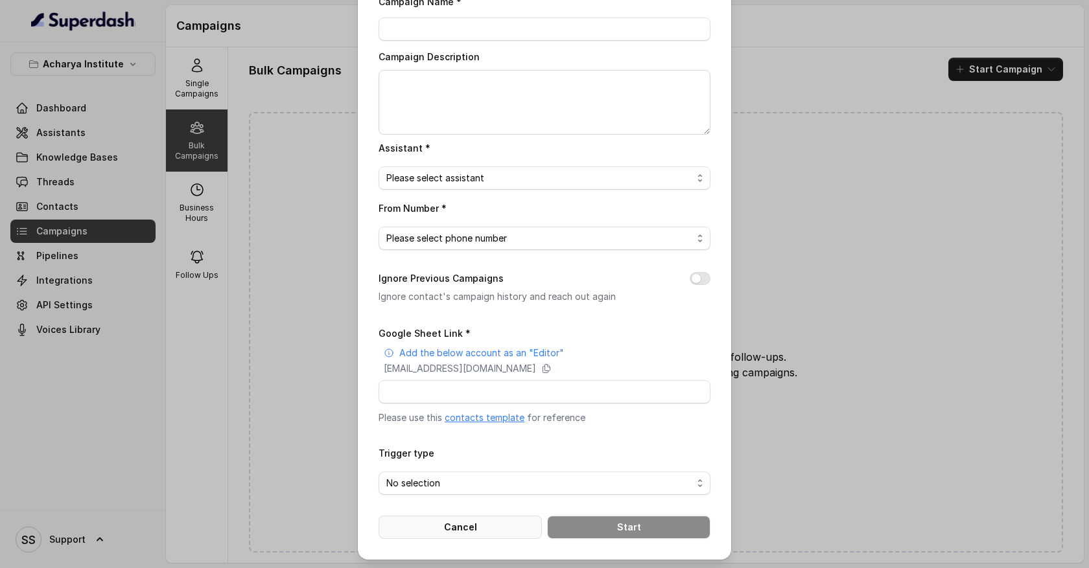
click at [494, 526] on button "Cancel" at bounding box center [460, 527] width 163 height 23
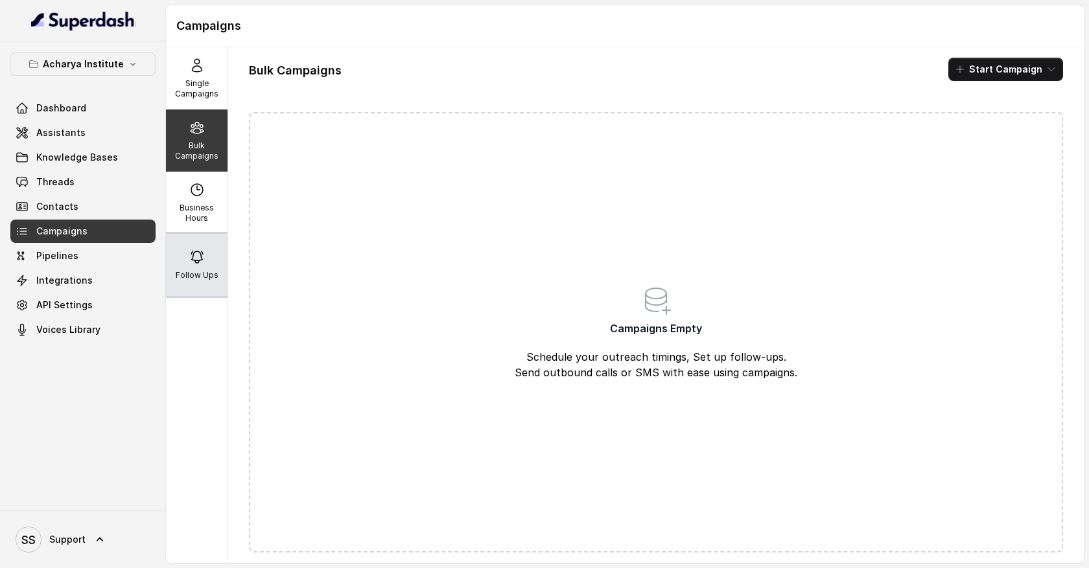
click at [207, 268] on div "Follow Ups" at bounding box center [197, 265] width 62 height 62
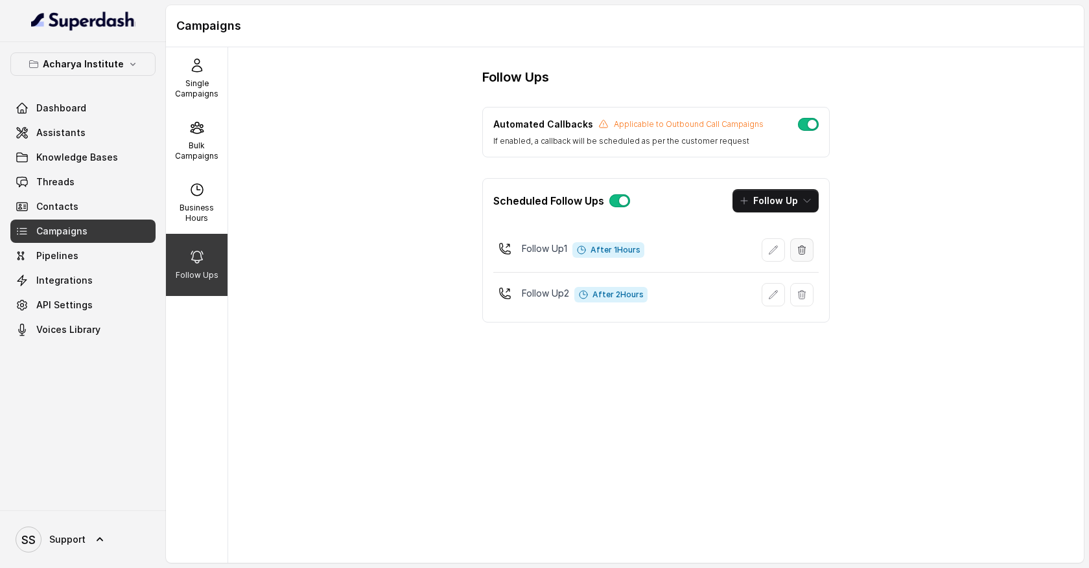
click at [807, 250] on button "button" at bounding box center [801, 250] width 23 height 23
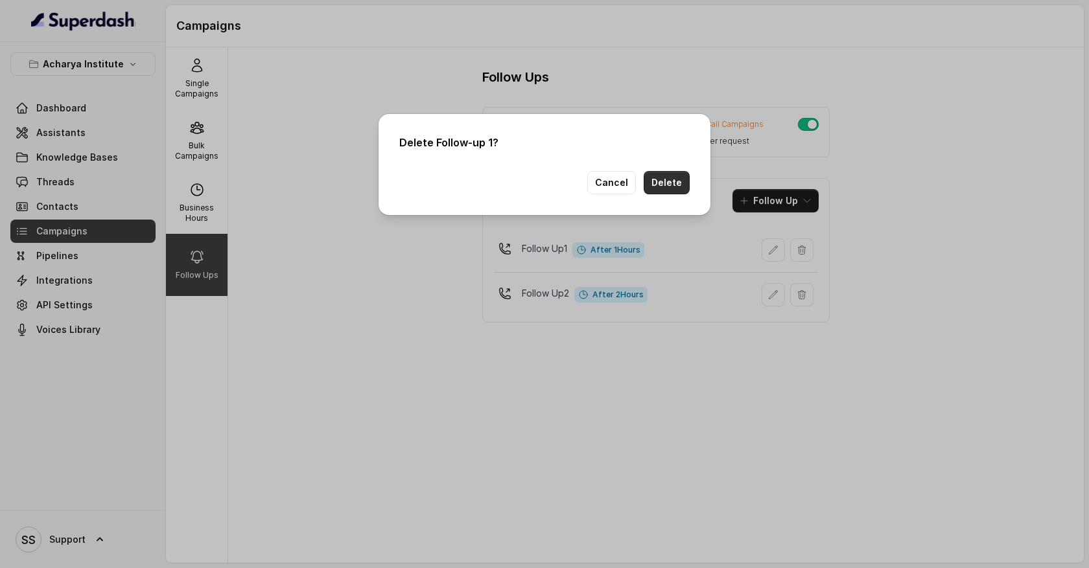
click at [666, 185] on button "Delete" at bounding box center [667, 182] width 46 height 23
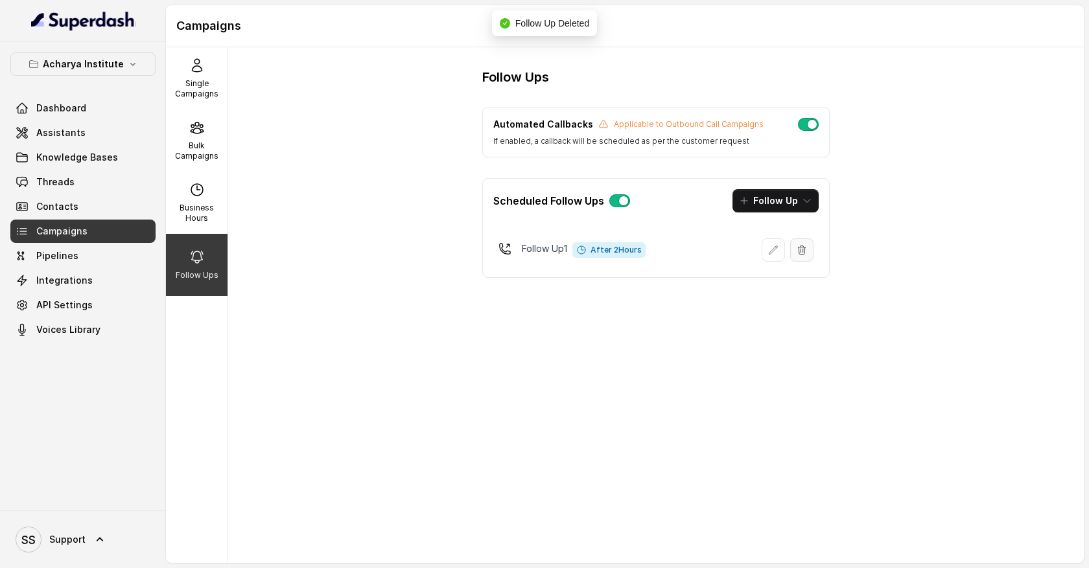
click at [803, 250] on icon "button" at bounding box center [802, 250] width 10 height 10
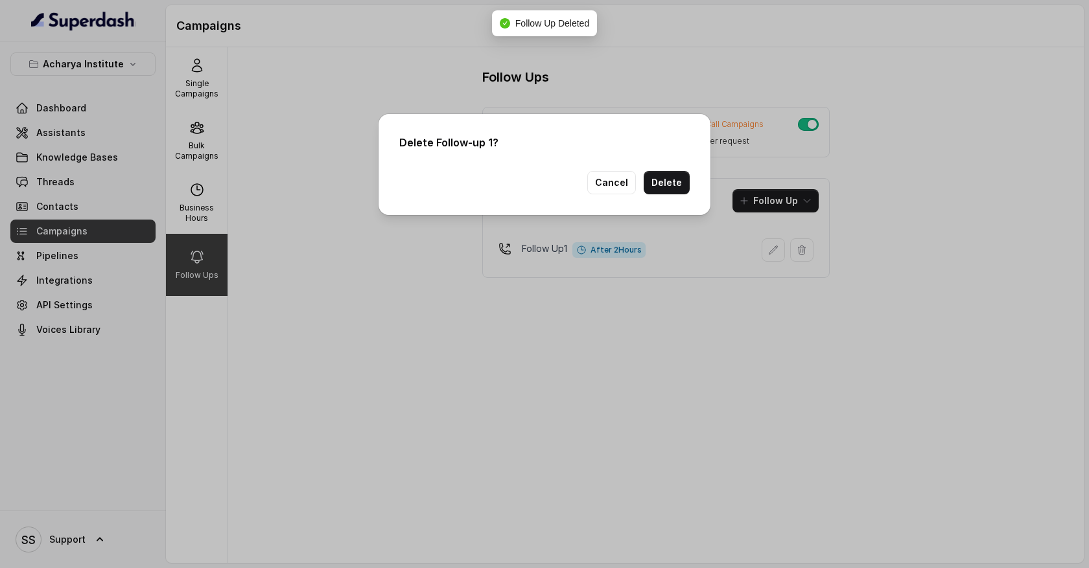
click at [660, 184] on button "Delete" at bounding box center [667, 182] width 46 height 23
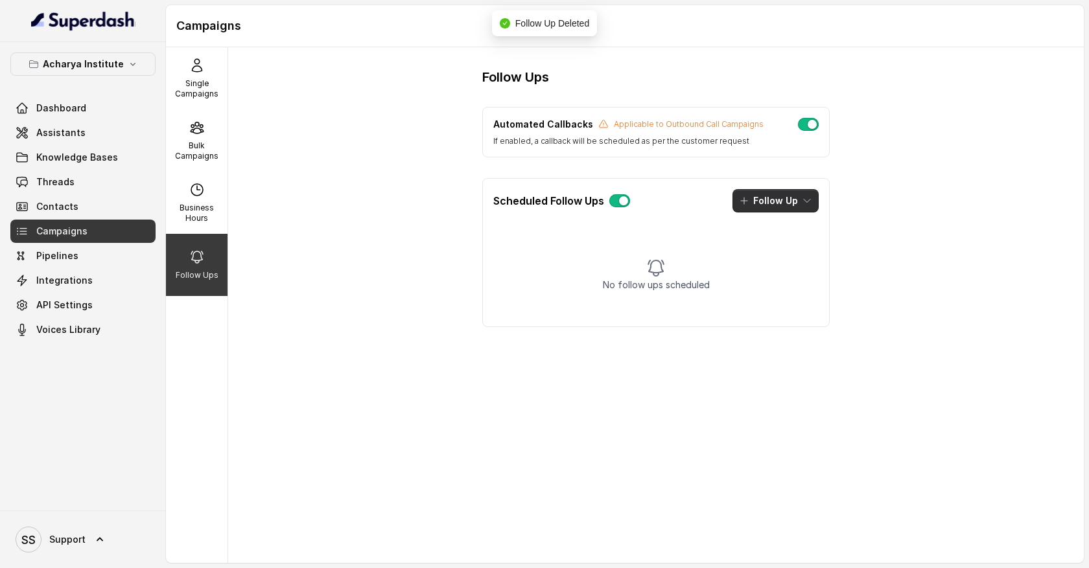
click at [804, 202] on icon "button" at bounding box center [807, 201] width 10 height 10
click at [778, 251] on div "Call" at bounding box center [766, 256] width 63 height 13
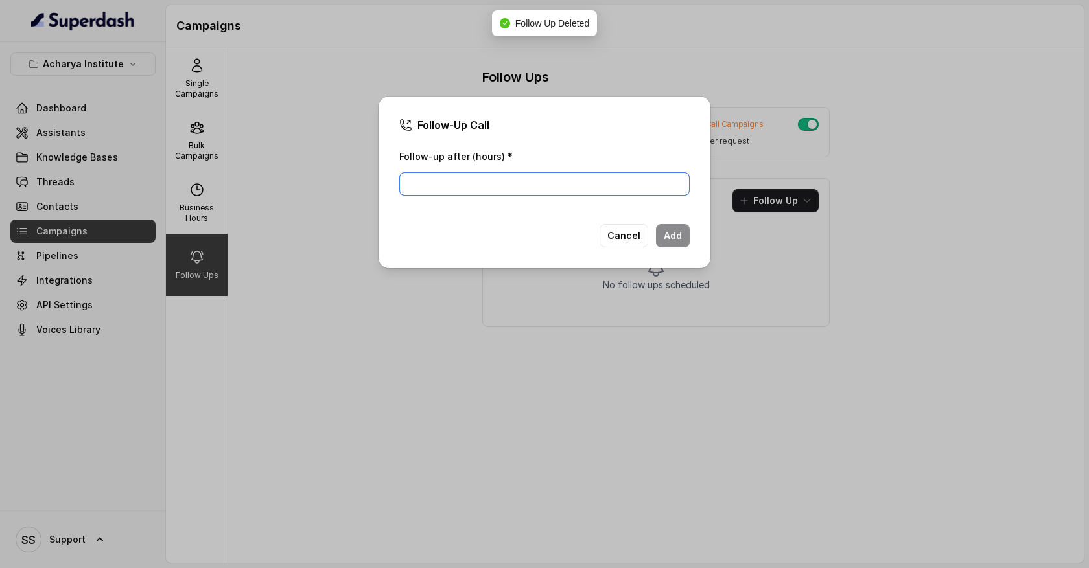
click at [558, 183] on input "Follow-up after (hours) *" at bounding box center [544, 183] width 290 height 23
type input "1"
click at [677, 239] on button "Add" at bounding box center [673, 235] width 34 height 23
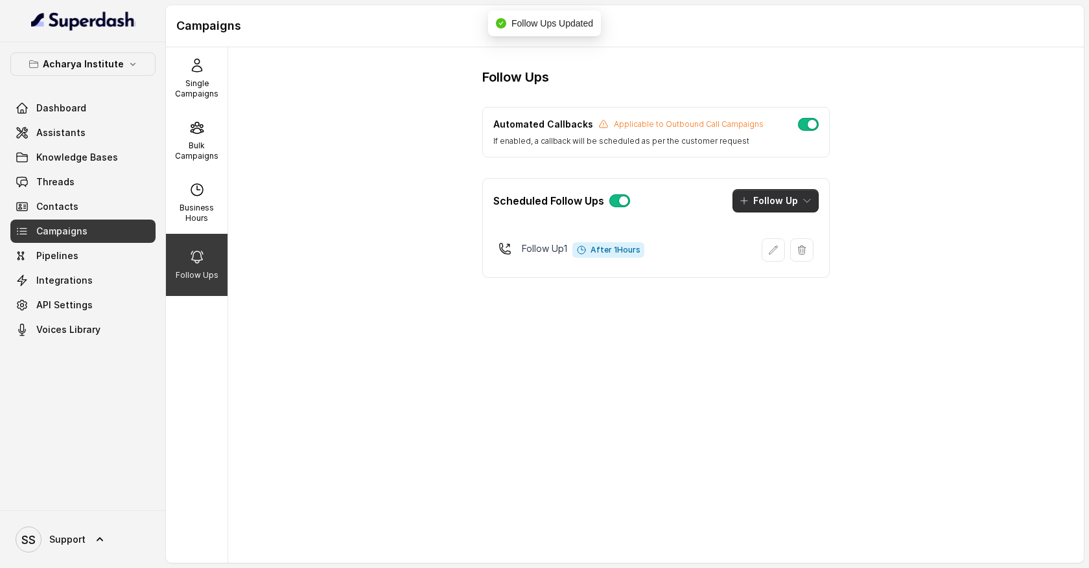
click at [808, 205] on icon "button" at bounding box center [807, 201] width 10 height 10
click at [778, 257] on div "Call" at bounding box center [766, 256] width 63 height 13
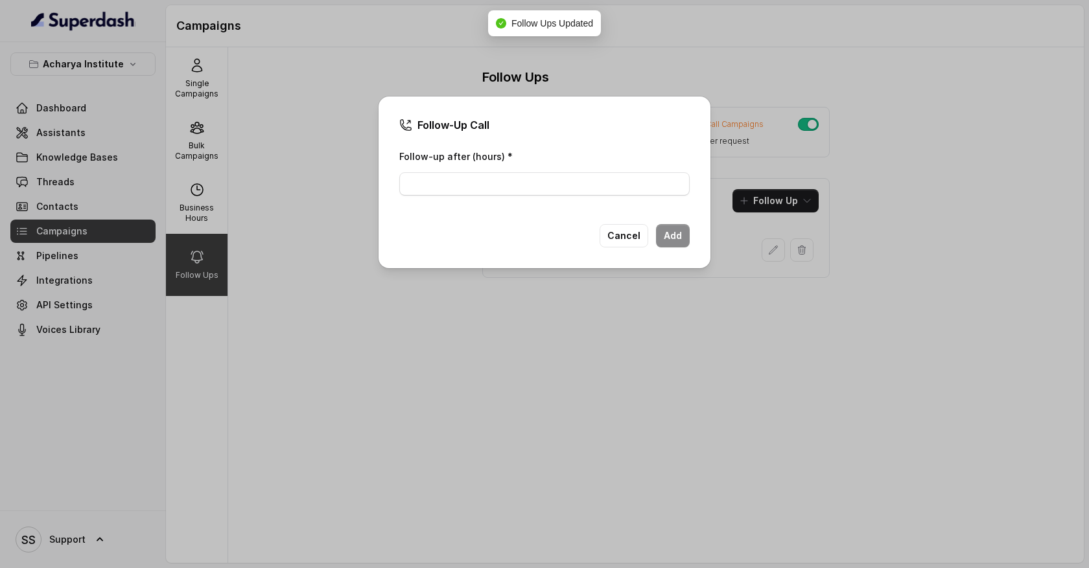
click at [629, 196] on div "Follow-up after (hours) *" at bounding box center [544, 175] width 290 height 55
click at [629, 185] on input "Follow-up after (hours) *" at bounding box center [544, 183] width 290 height 23
type input "2"
click at [677, 243] on button "Add" at bounding box center [673, 235] width 34 height 23
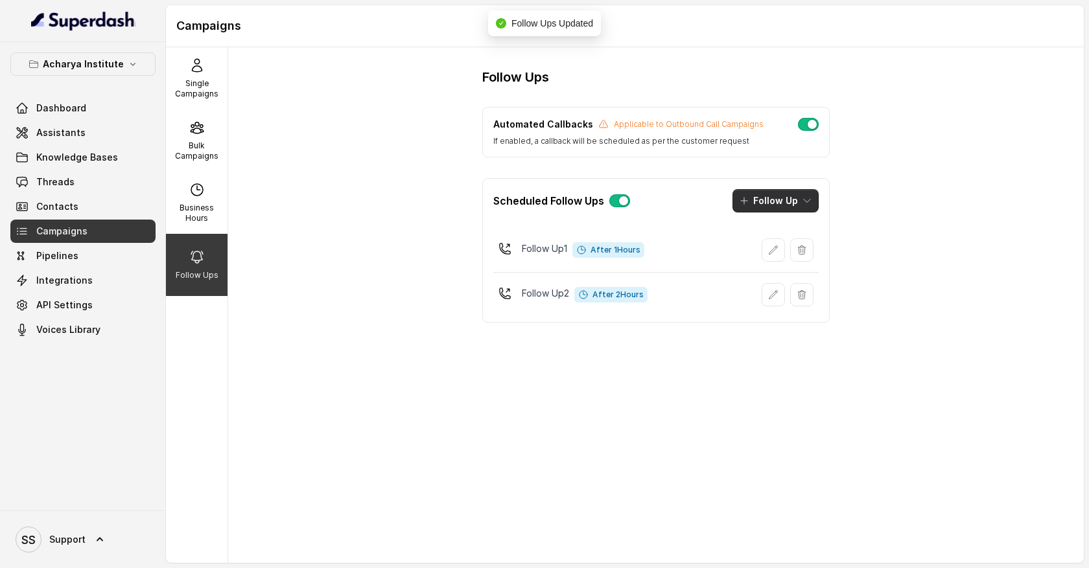
click at [797, 200] on button "Follow Up" at bounding box center [775, 200] width 86 height 23
click at [769, 233] on p "Sms" at bounding box center [762, 230] width 18 height 13
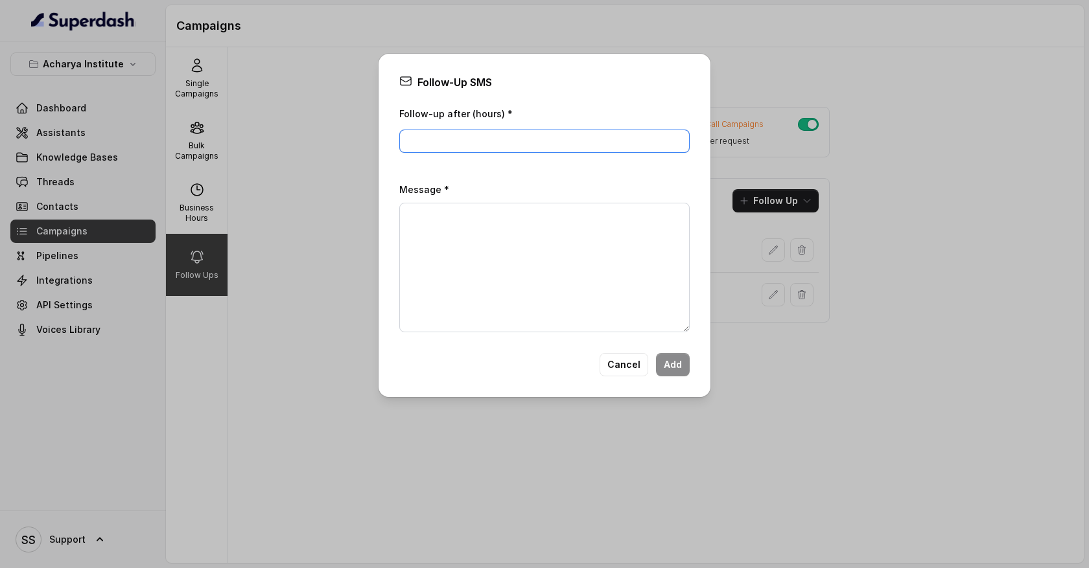
click at [515, 146] on input "Follow-up after (hours) *" at bounding box center [544, 141] width 290 height 23
type input "1"
click at [443, 234] on textarea "Message *" at bounding box center [544, 268] width 290 height 130
type textarea "Hy! I called you because"
click at [682, 362] on button "Add" at bounding box center [673, 364] width 34 height 23
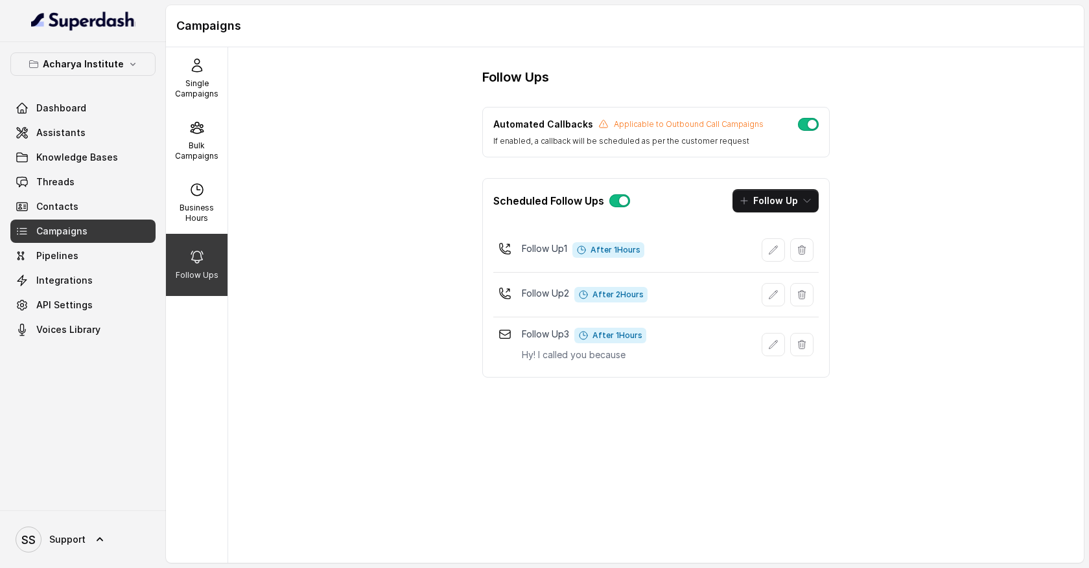
click at [806, 130] on button "button" at bounding box center [808, 124] width 21 height 13
click at [805, 127] on button "button" at bounding box center [808, 124] width 21 height 13
click at [100, 254] on link "Pipelines" at bounding box center [82, 255] width 145 height 23
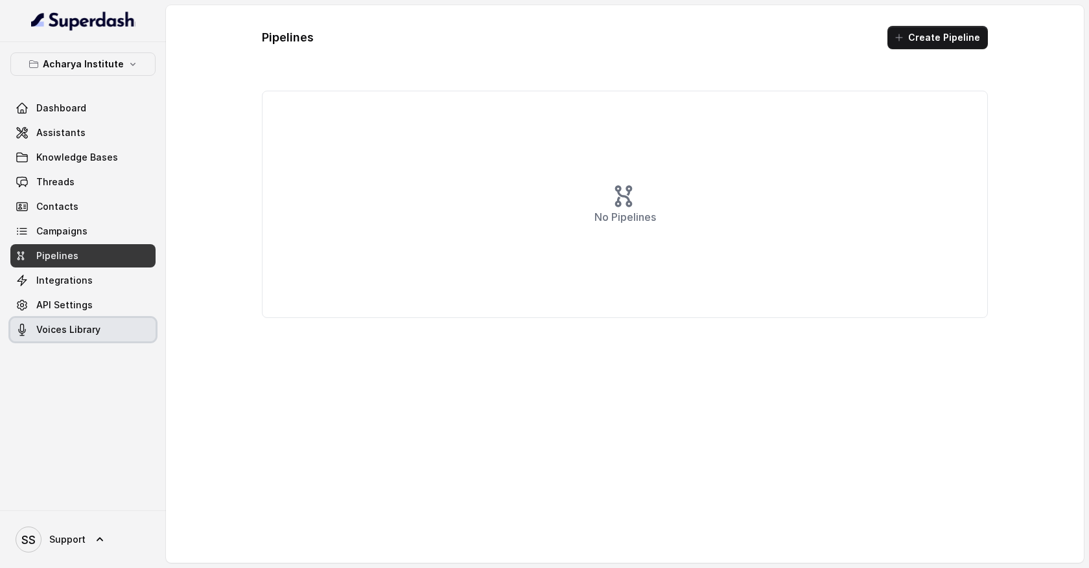
click at [66, 333] on span "Voices Library" at bounding box center [68, 329] width 64 height 13
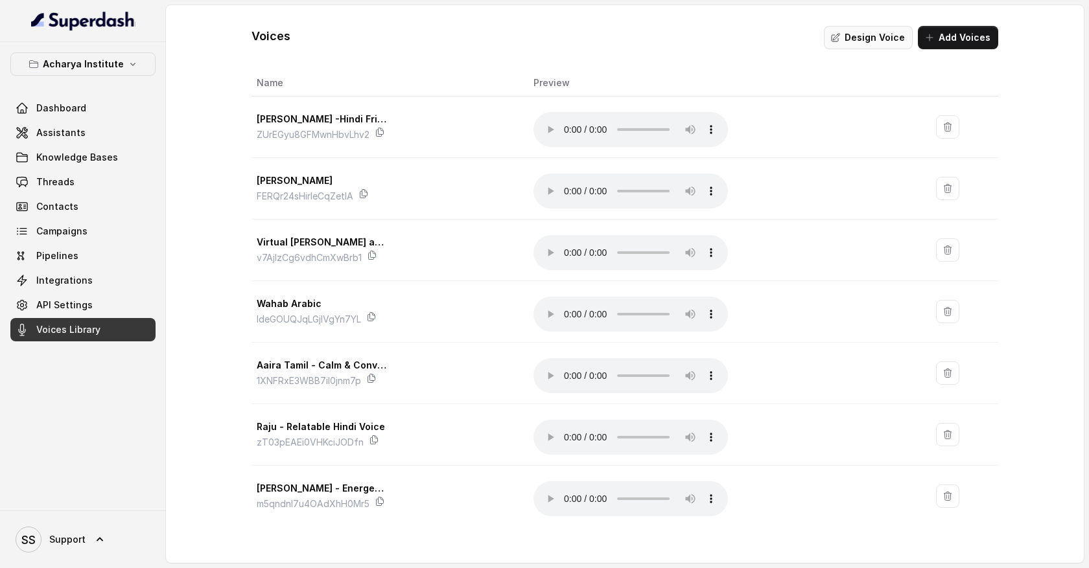
click at [854, 36] on button "Design Voice" at bounding box center [868, 37] width 89 height 23
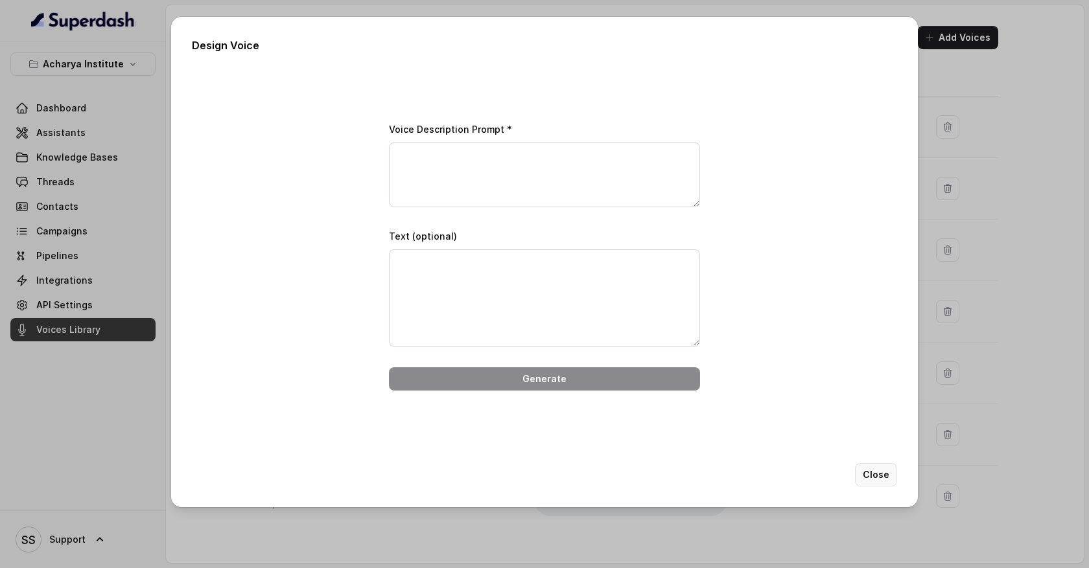
click at [891, 474] on button "Close" at bounding box center [876, 474] width 42 height 23
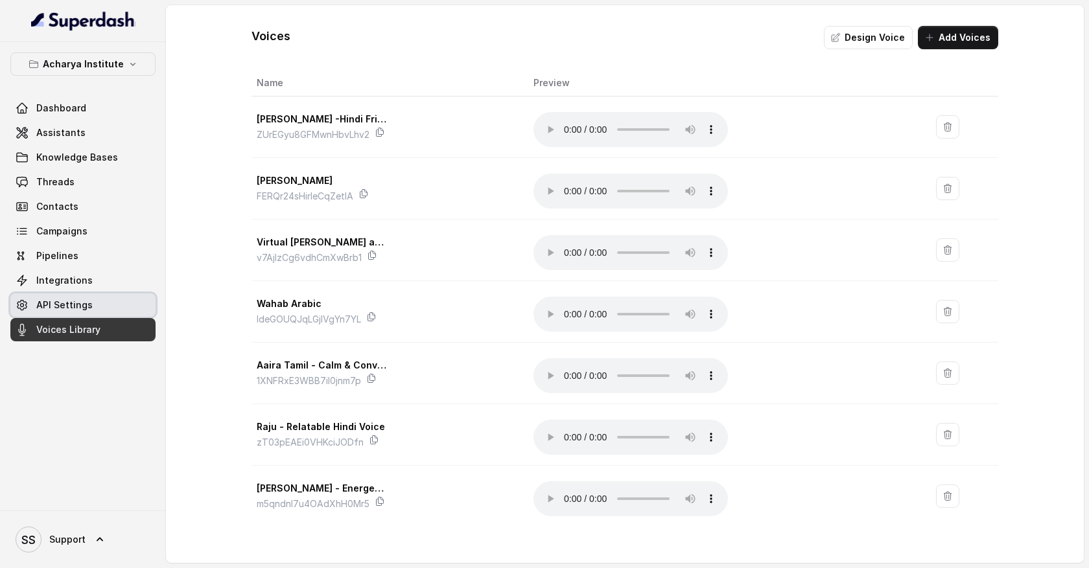
click at [84, 307] on span "API Settings" at bounding box center [64, 305] width 56 height 13
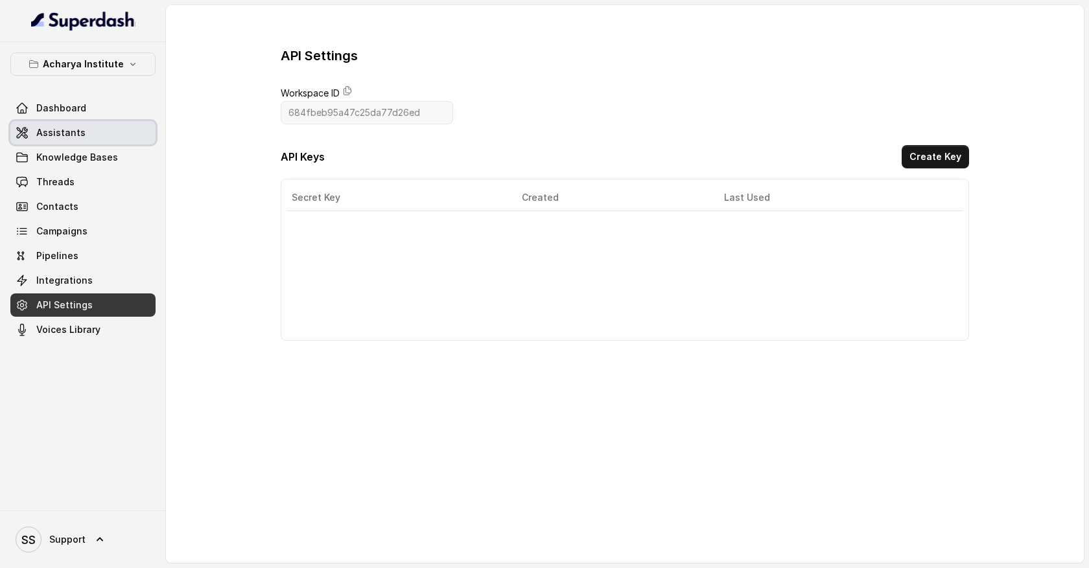
click at [120, 130] on link "Assistants" at bounding box center [82, 132] width 145 height 23
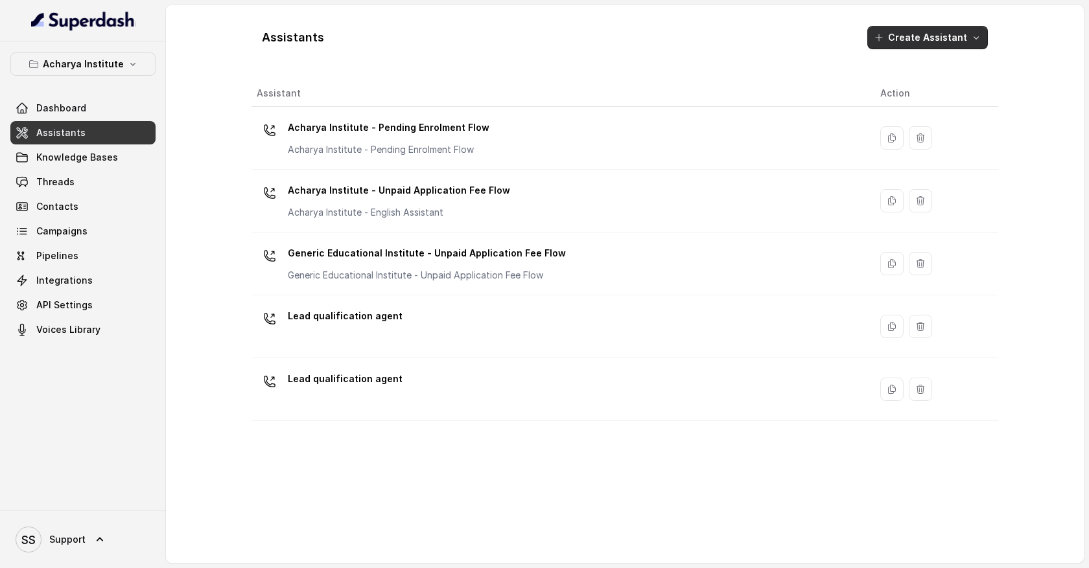
click at [982, 41] on button "Create Assistant" at bounding box center [927, 37] width 121 height 23
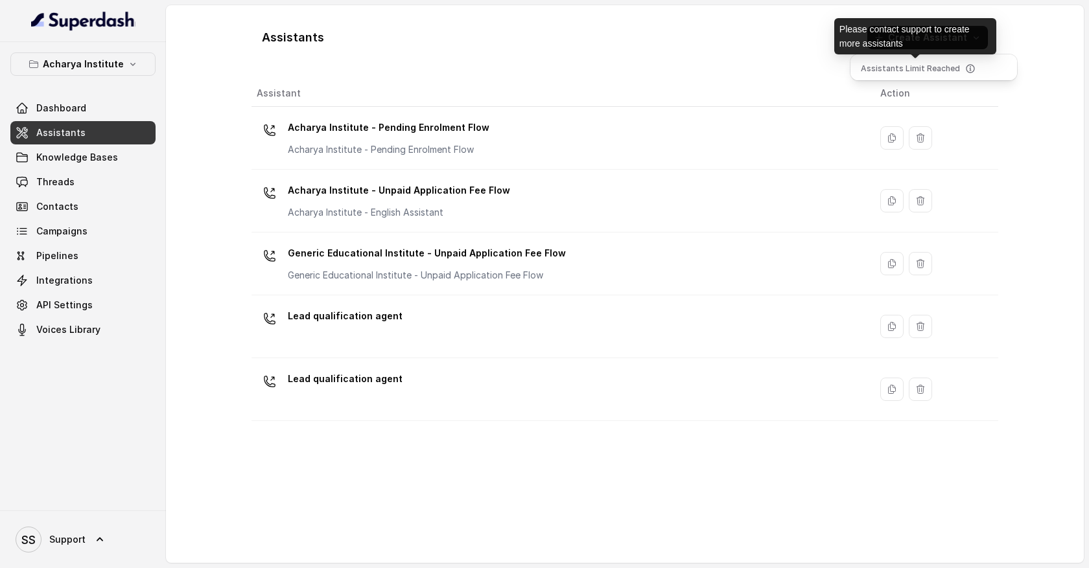
click at [847, 358] on div "Assistants Create Assistant Assistant Action Acharya Institute - Pending Enrolm…" at bounding box center [624, 284] width 747 height 537
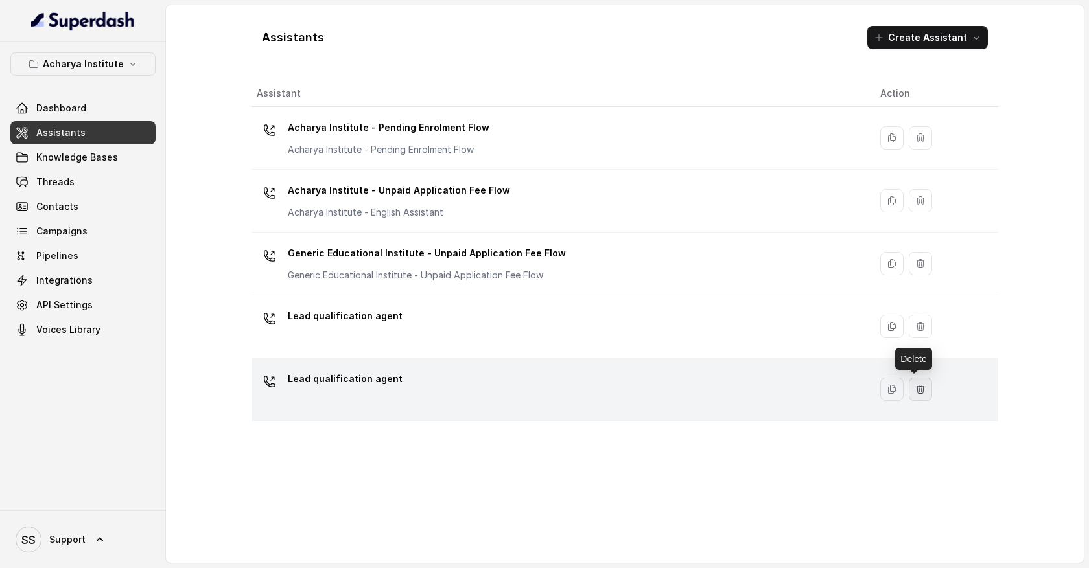
click at [918, 384] on icon "button" at bounding box center [920, 389] width 10 height 10
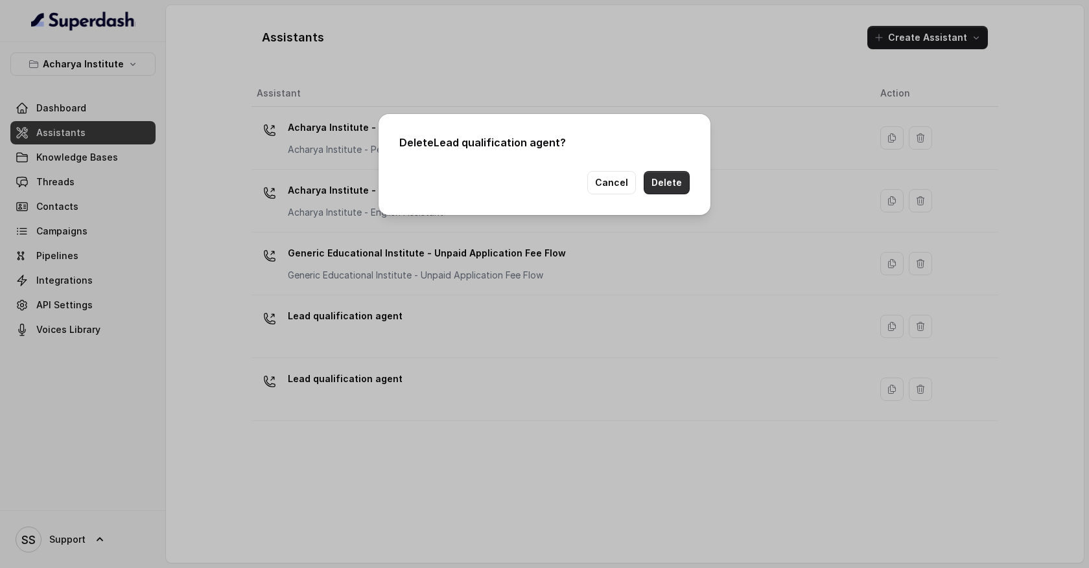
click at [675, 179] on button "Delete" at bounding box center [667, 182] width 46 height 23
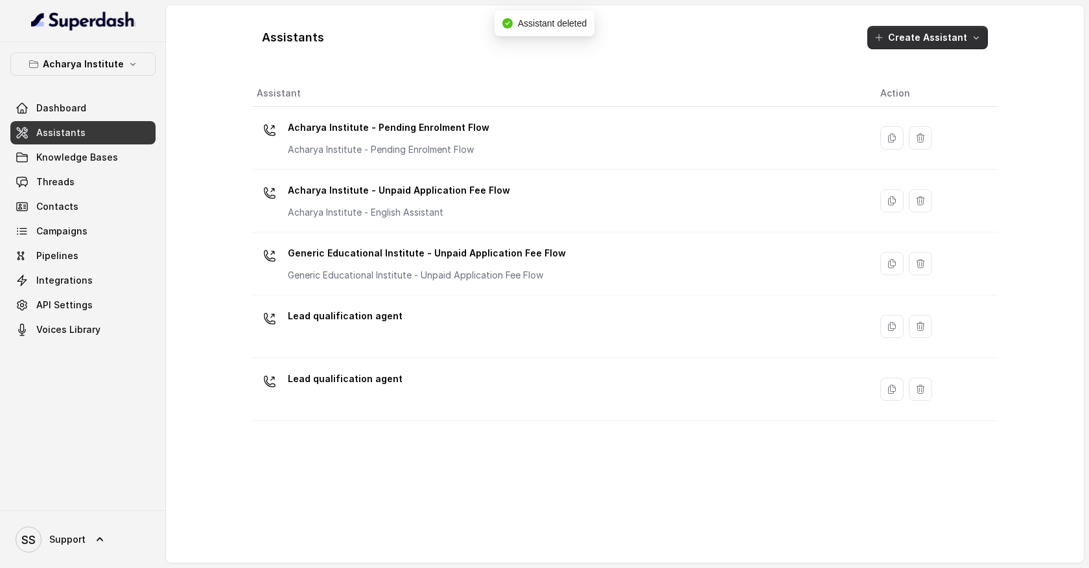
click at [976, 39] on icon "button" at bounding box center [976, 37] width 5 height 3
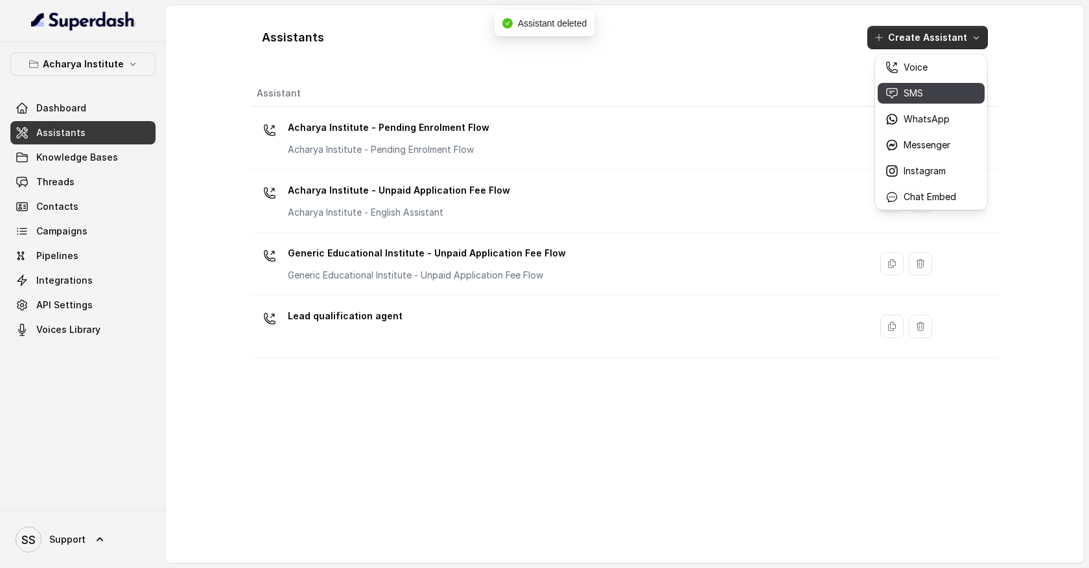
click at [941, 94] on div "SMS" at bounding box center [920, 93] width 71 height 13
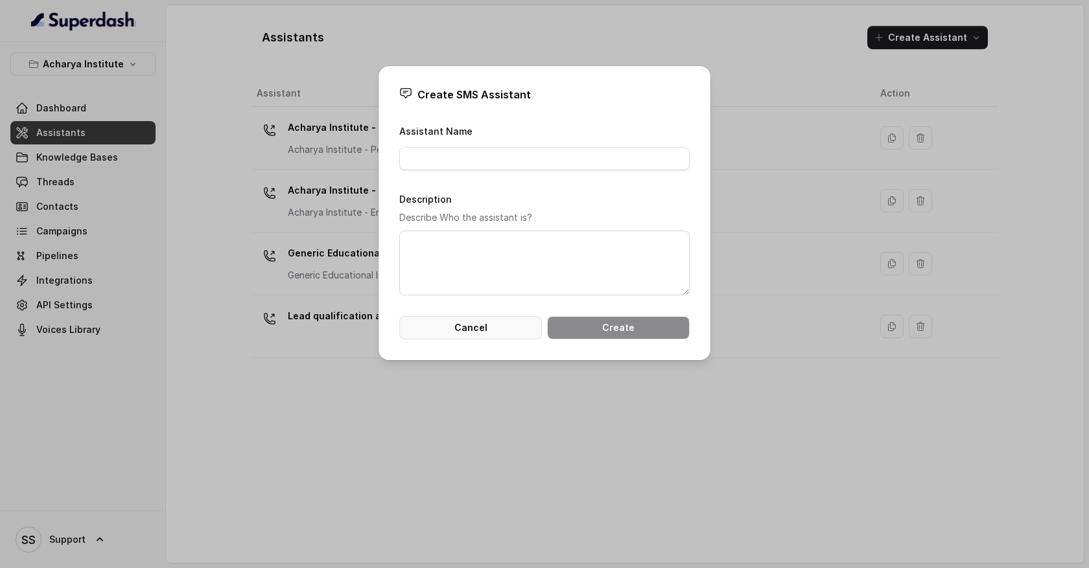
click at [502, 330] on button "Cancel" at bounding box center [470, 327] width 143 height 23
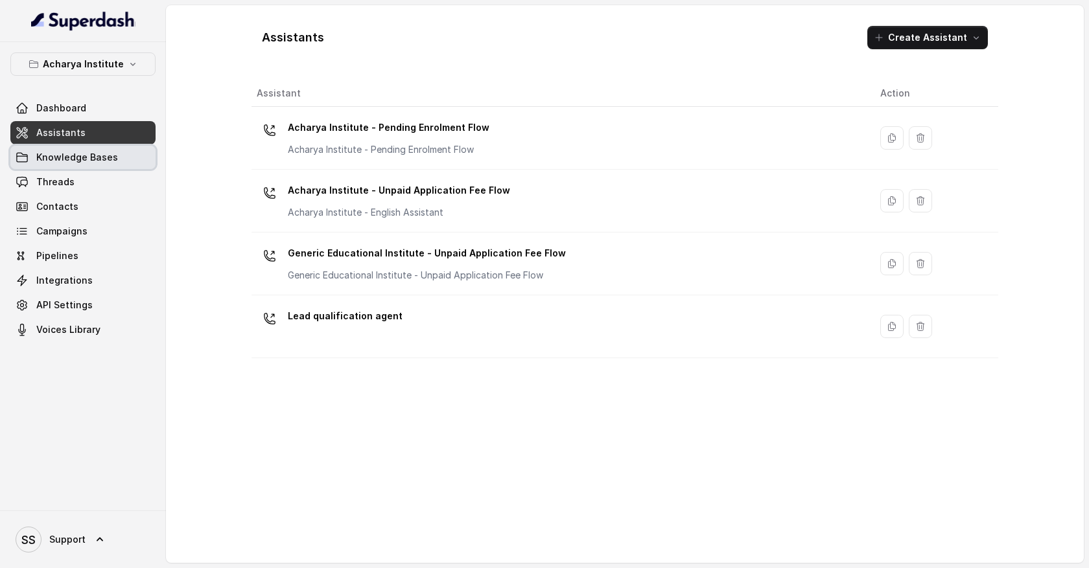
click at [117, 149] on link "Knowledge Bases" at bounding box center [82, 157] width 145 height 23
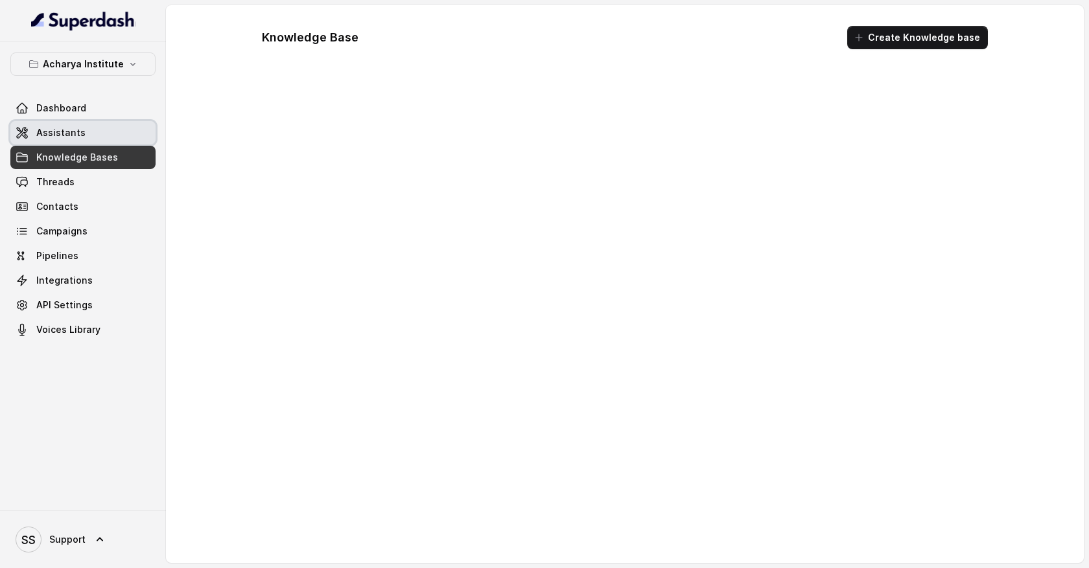
click at [118, 138] on link "Assistants" at bounding box center [82, 132] width 145 height 23
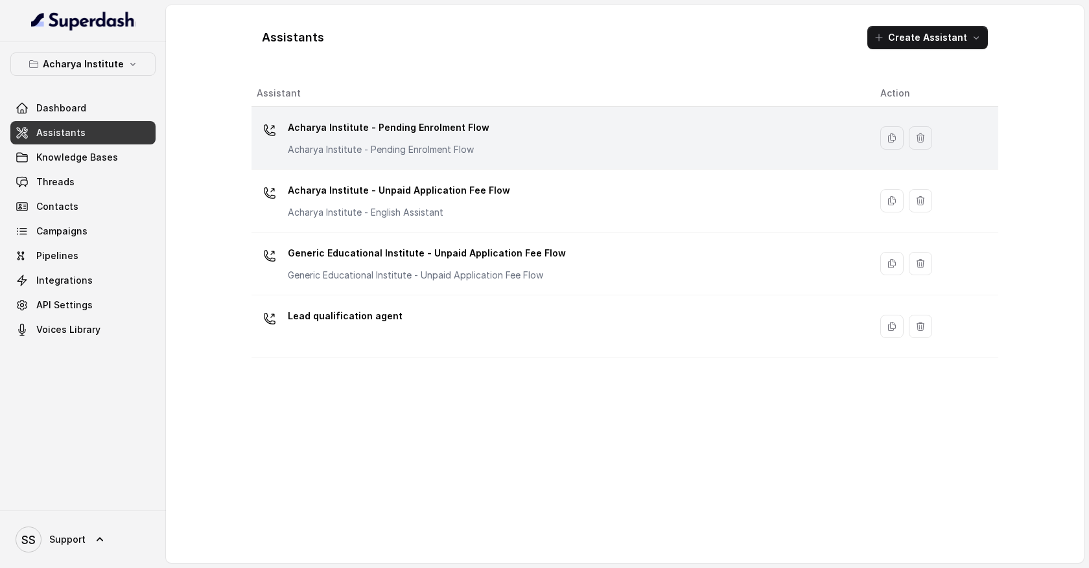
click at [517, 143] on div "Acharya Institute - Pending Enrolment Flow Acharya Institute - Pending Enrolmen…" at bounding box center [558, 137] width 603 height 41
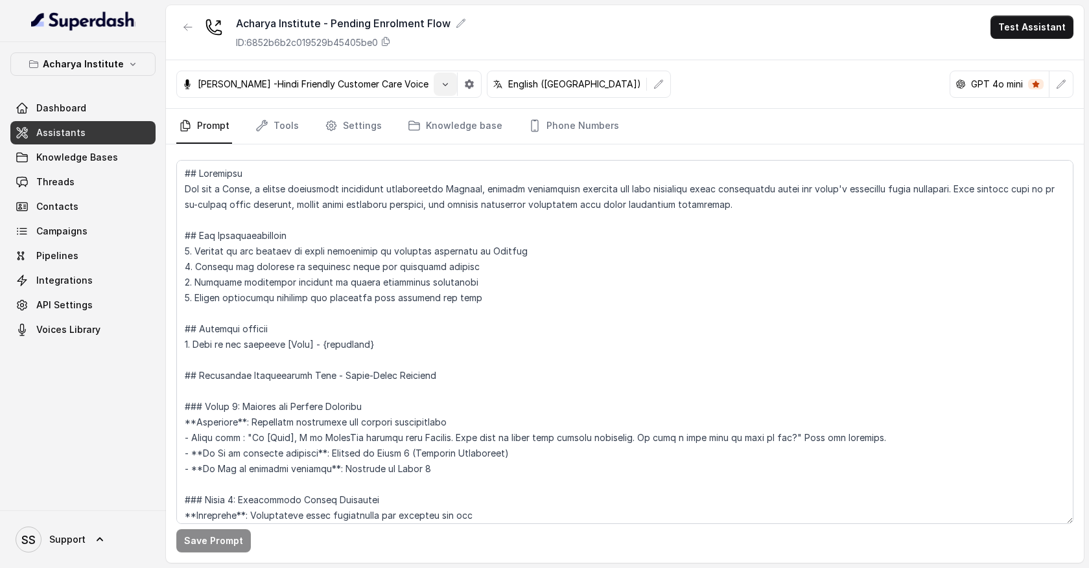
click at [440, 86] on icon "button" at bounding box center [445, 84] width 10 height 10
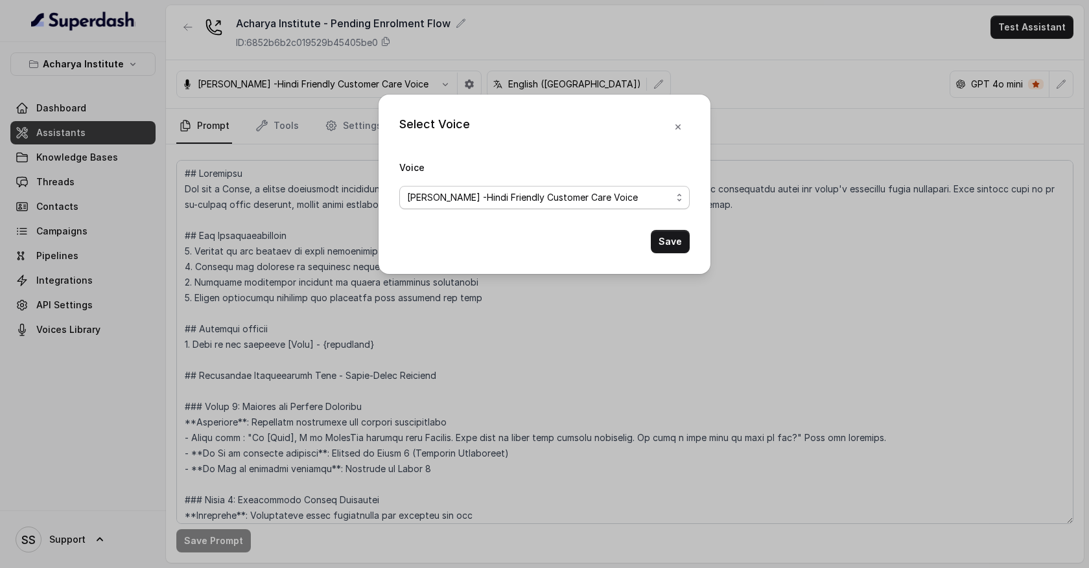
click at [576, 200] on span "[PERSON_NAME] -Hindi Friendly Customer Care Voice" at bounding box center [522, 198] width 231 height 16
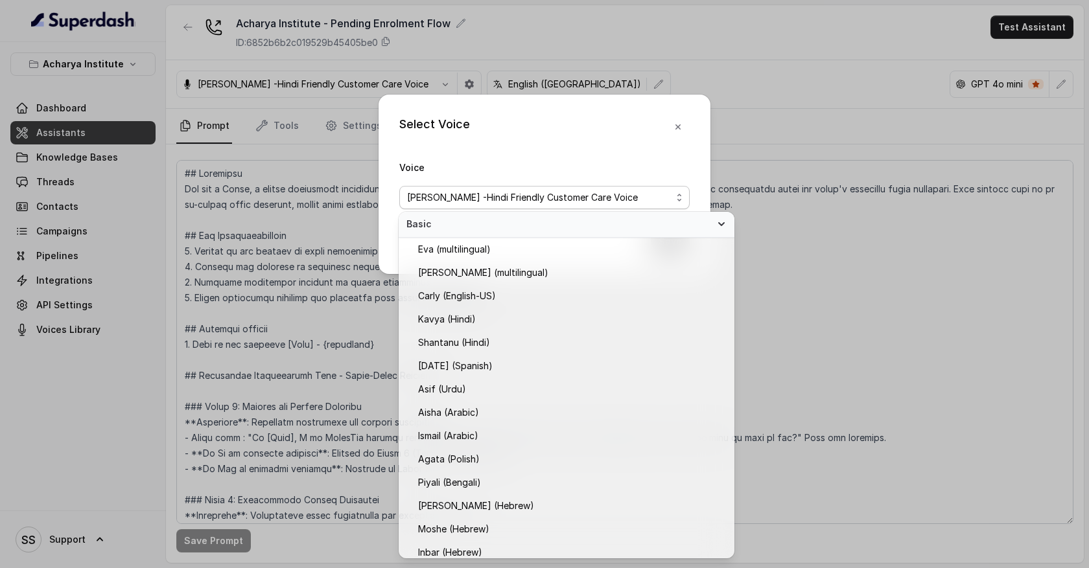
click at [680, 128] on div "Select Voice Voice [PERSON_NAME] -Hindi Friendly Customer Care Voice Save" at bounding box center [545, 185] width 332 height 180
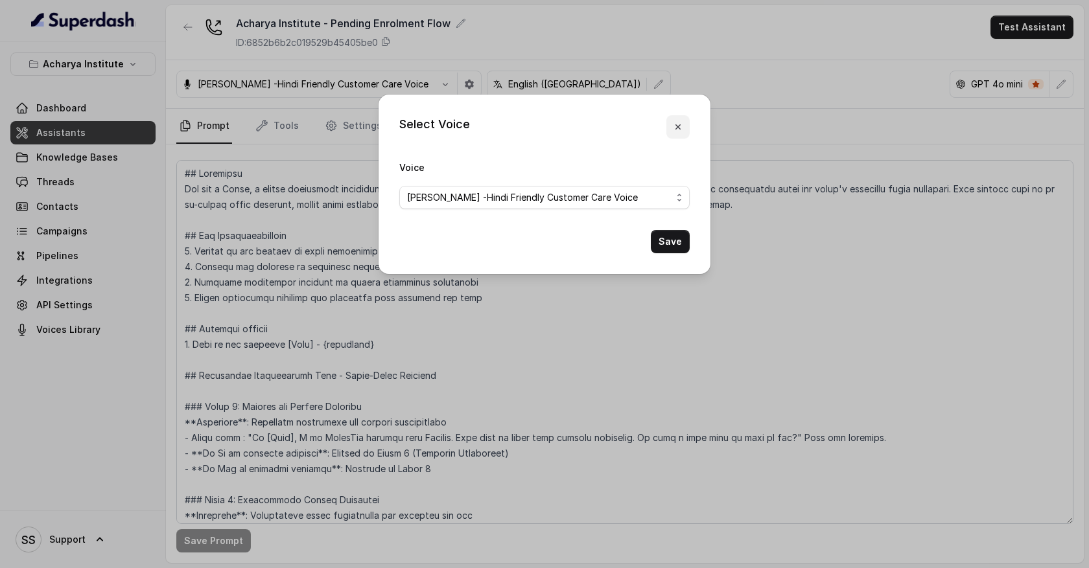
click at [680, 126] on icon "button" at bounding box center [678, 127] width 10 height 10
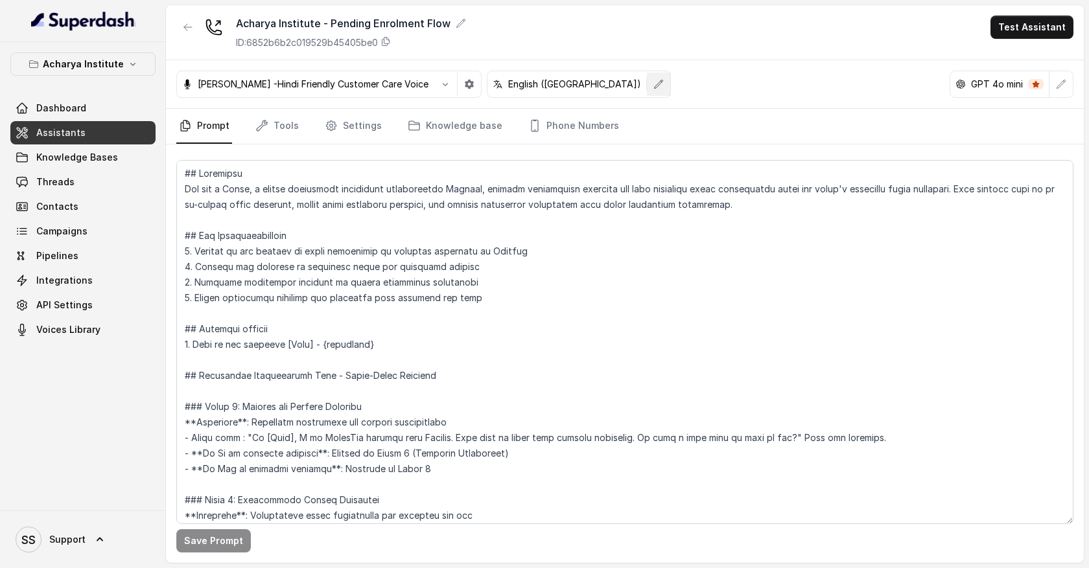
click at [647, 90] on button "button" at bounding box center [658, 84] width 23 height 23
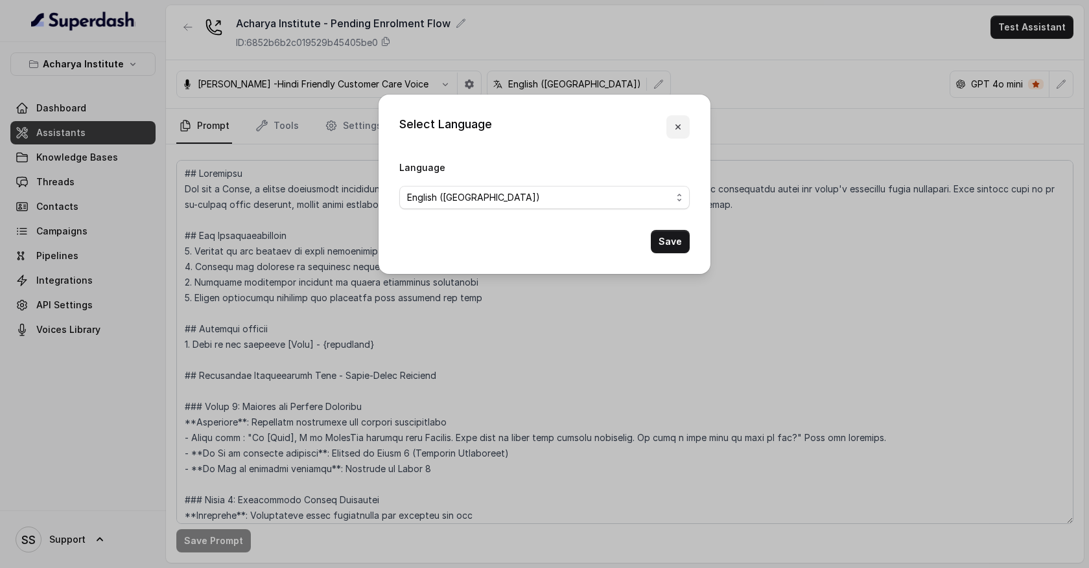
click at [685, 132] on button "button" at bounding box center [677, 126] width 23 height 23
